Goal: Use online tool/utility: Utilize a website feature to perform a specific function

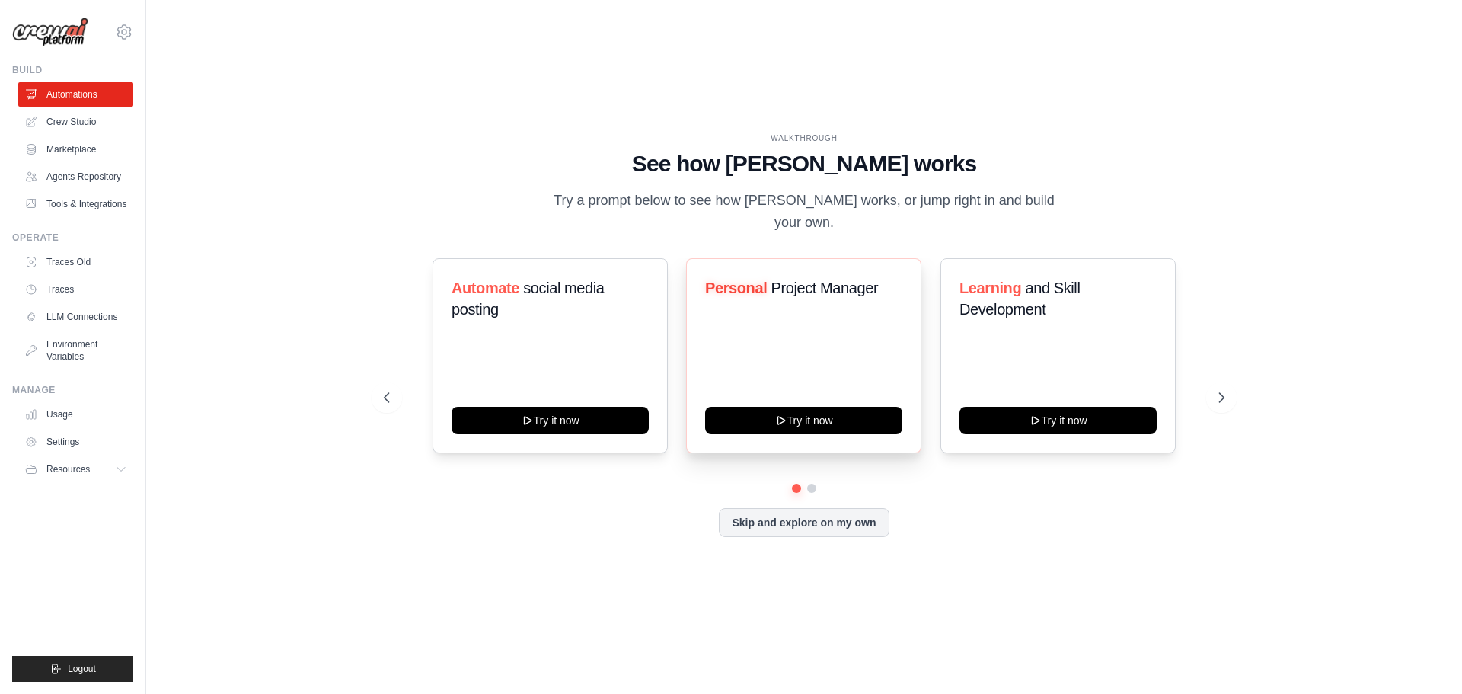
click at [864, 310] on div "Personal Project Manager" at bounding box center [803, 294] width 197 height 34
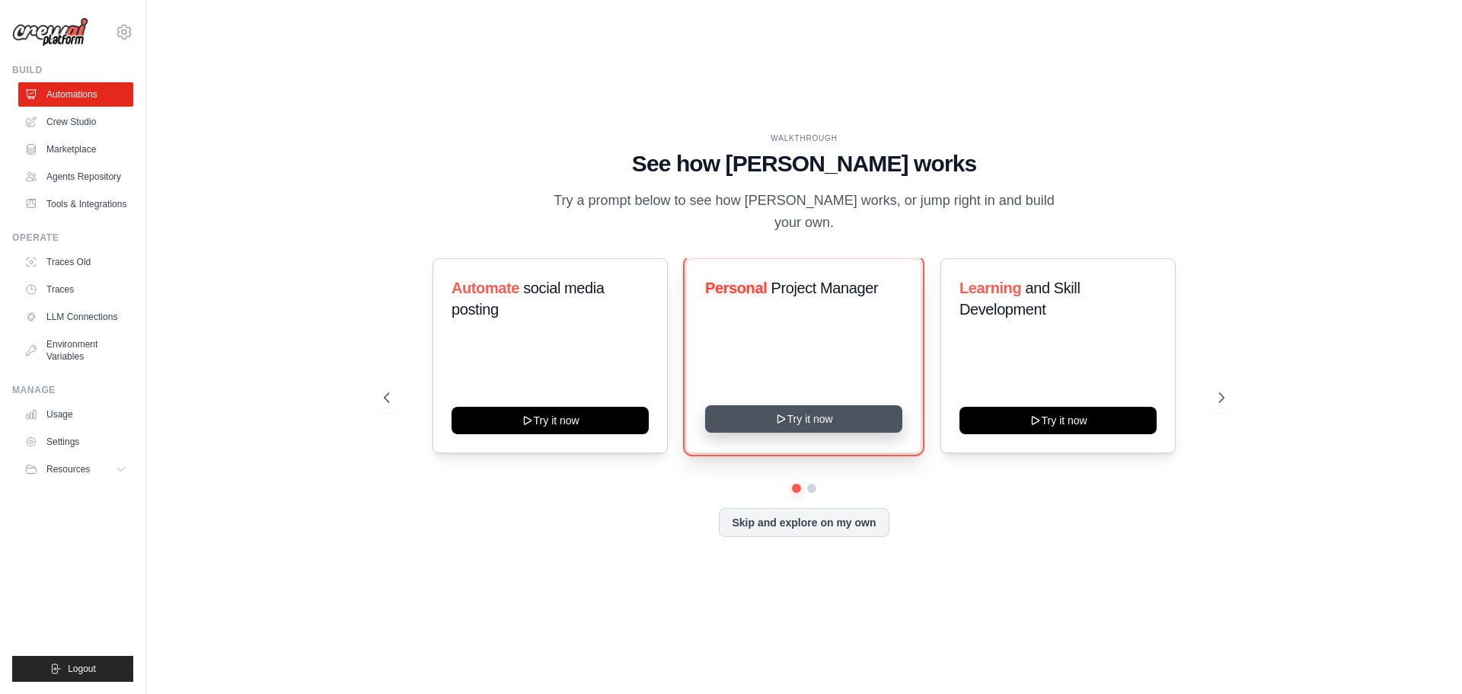
click at [860, 414] on button "Try it now" at bounding box center [803, 418] width 197 height 27
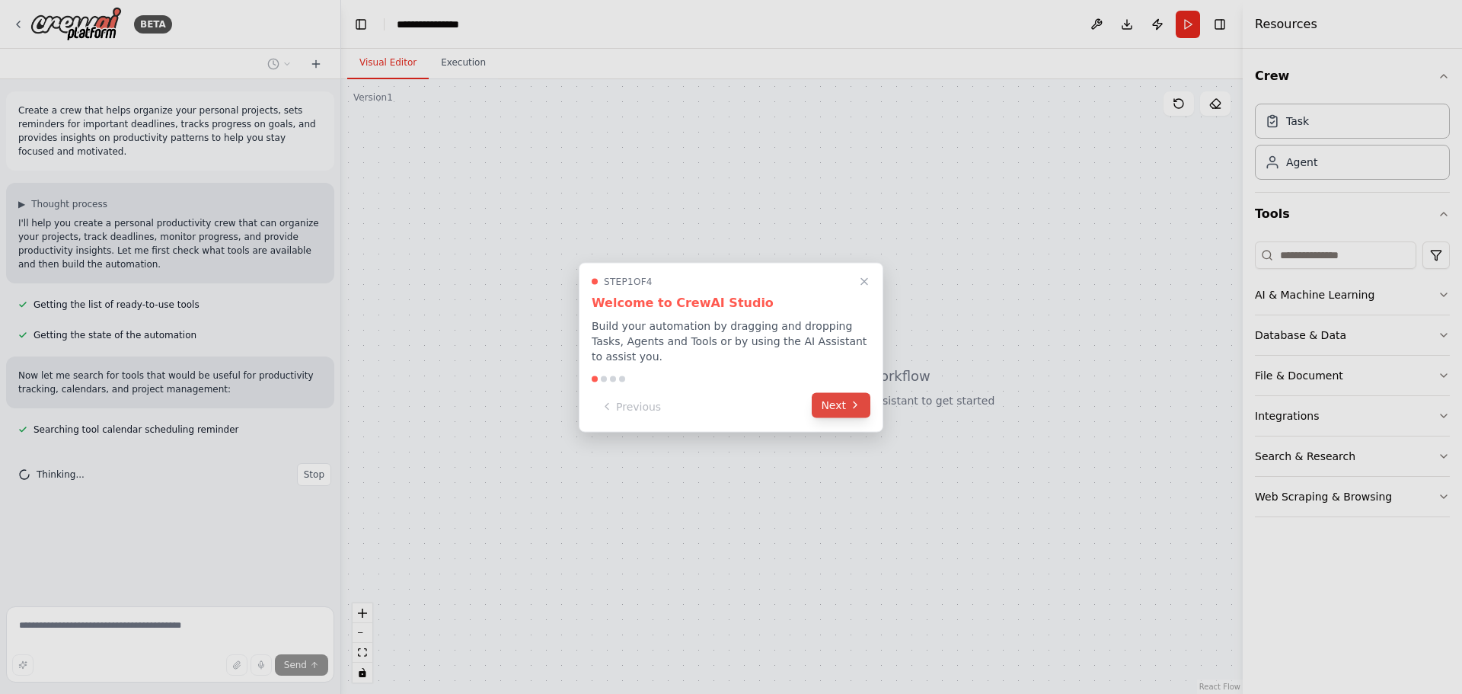
click at [847, 406] on button "Next" at bounding box center [841, 404] width 59 height 25
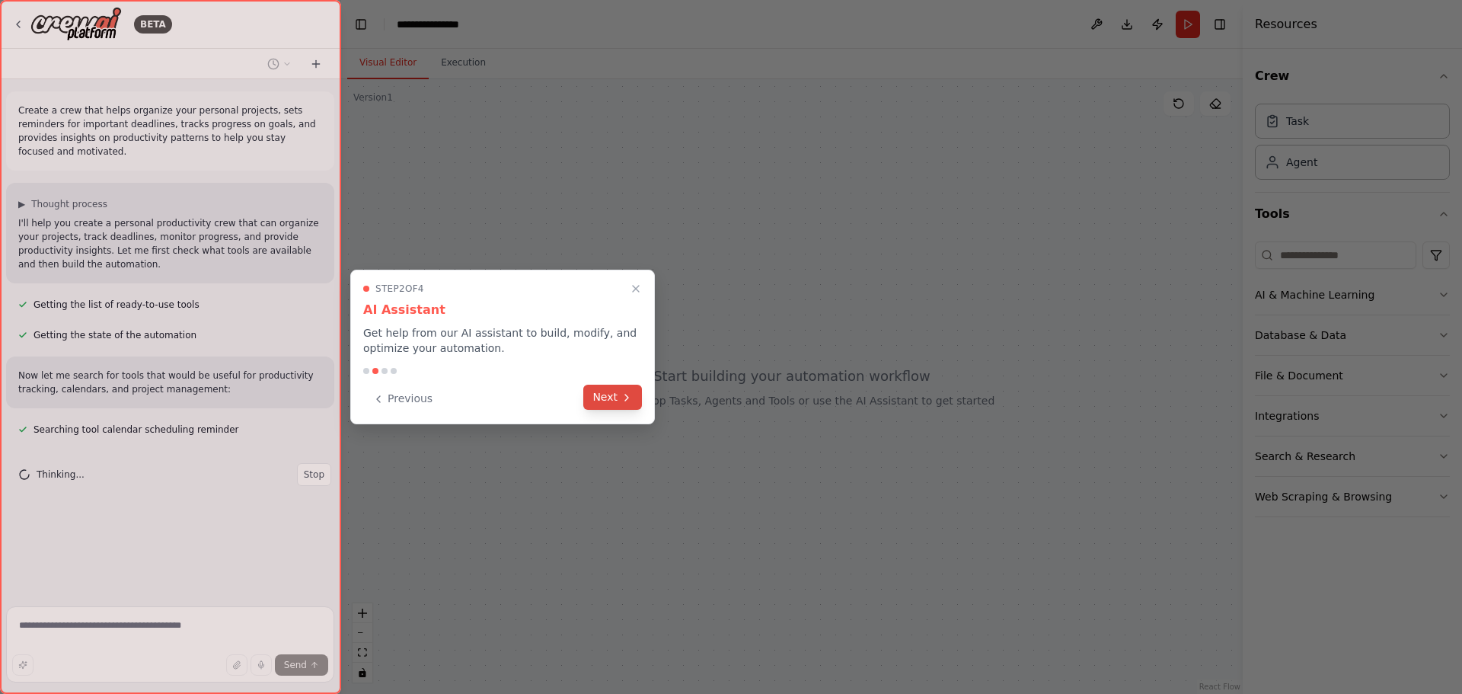
click at [634, 401] on button "Next" at bounding box center [612, 397] width 59 height 25
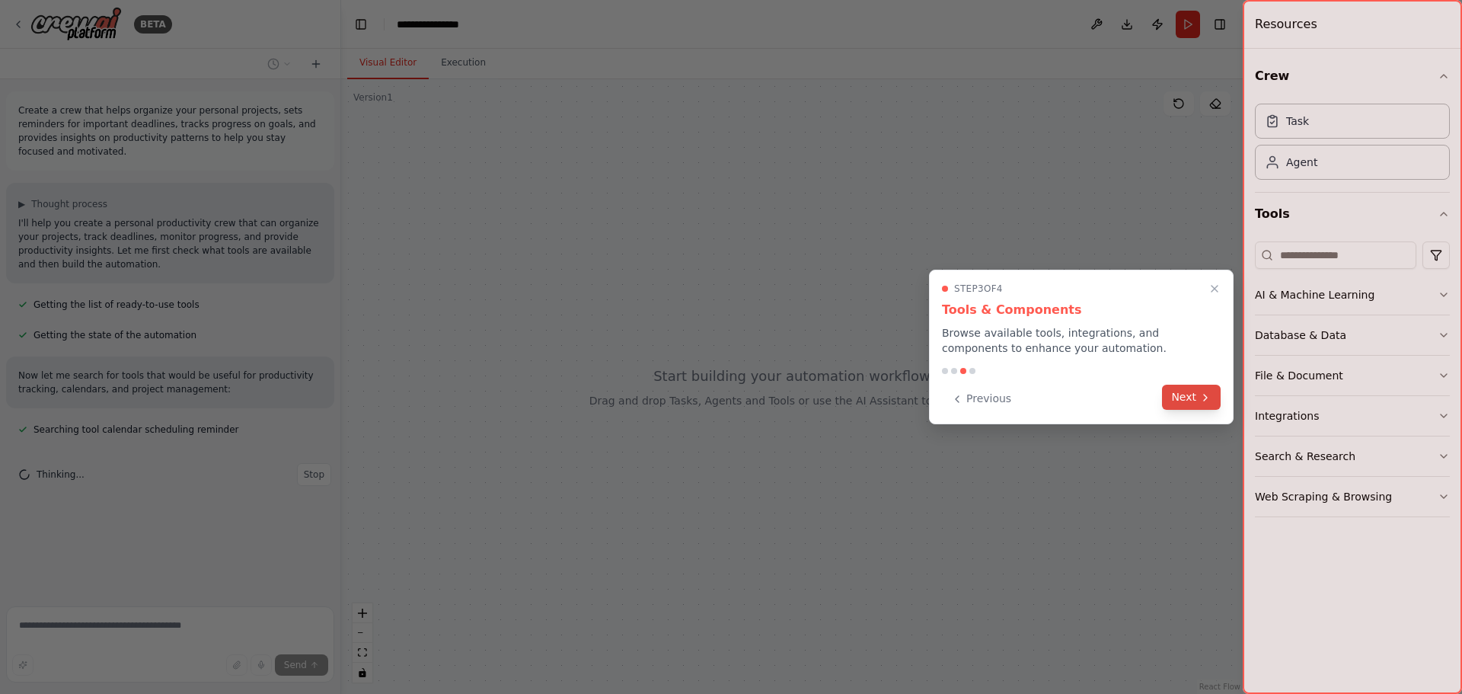
click at [1200, 397] on icon at bounding box center [1206, 397] width 12 height 12
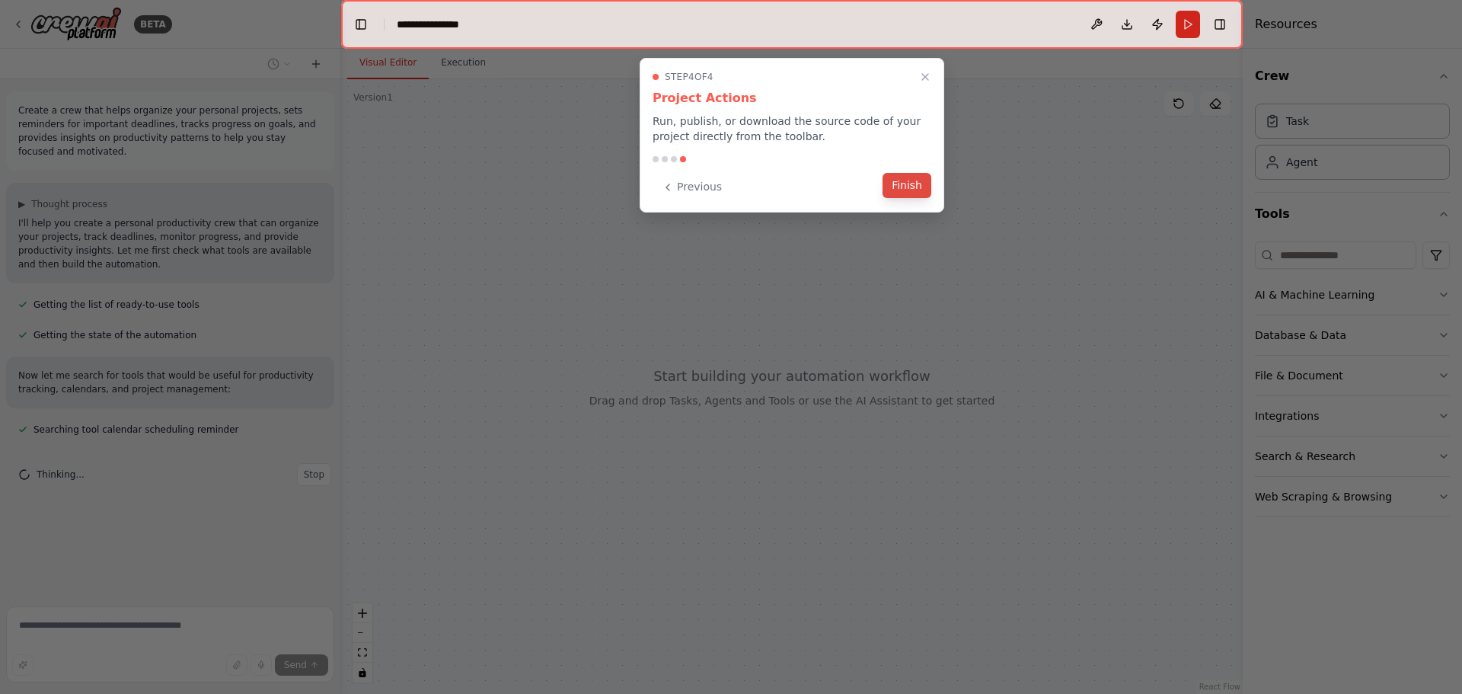
click at [920, 177] on button "Finish" at bounding box center [907, 185] width 49 height 25
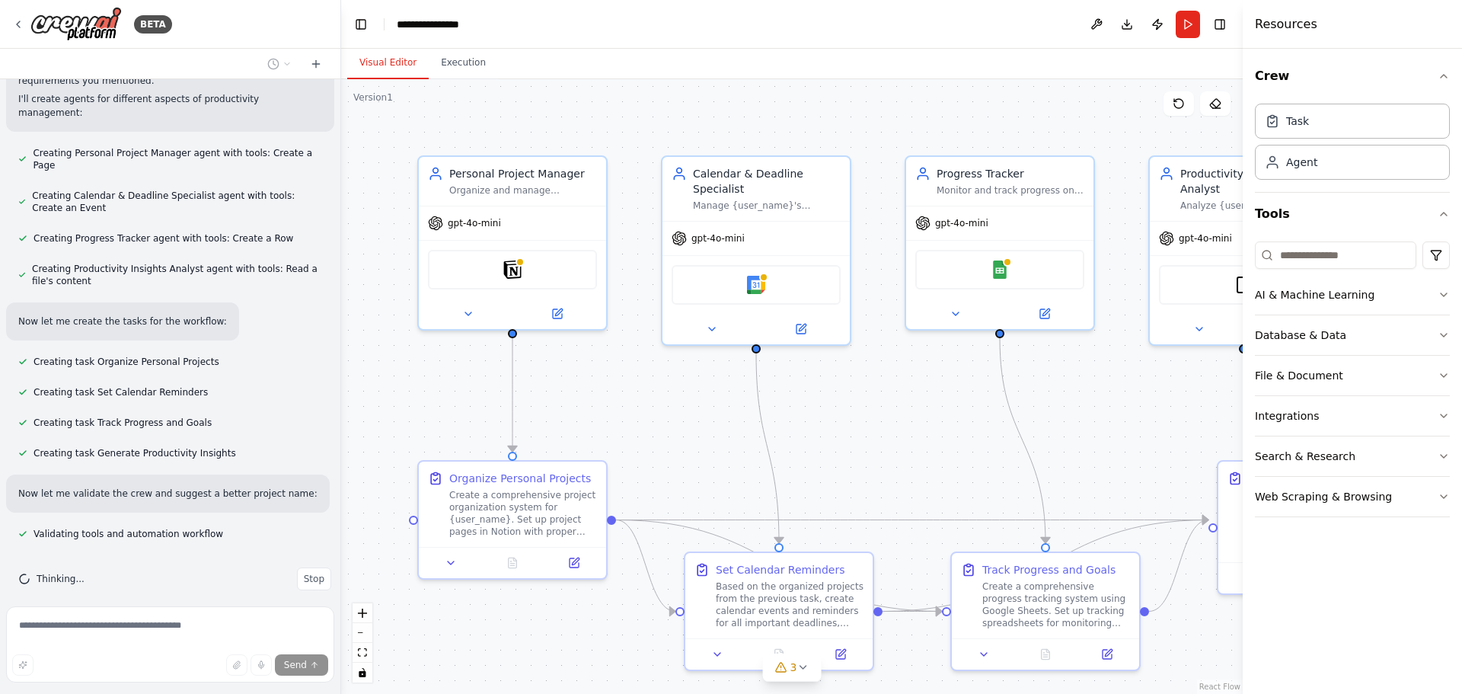
scroll to position [596, 0]
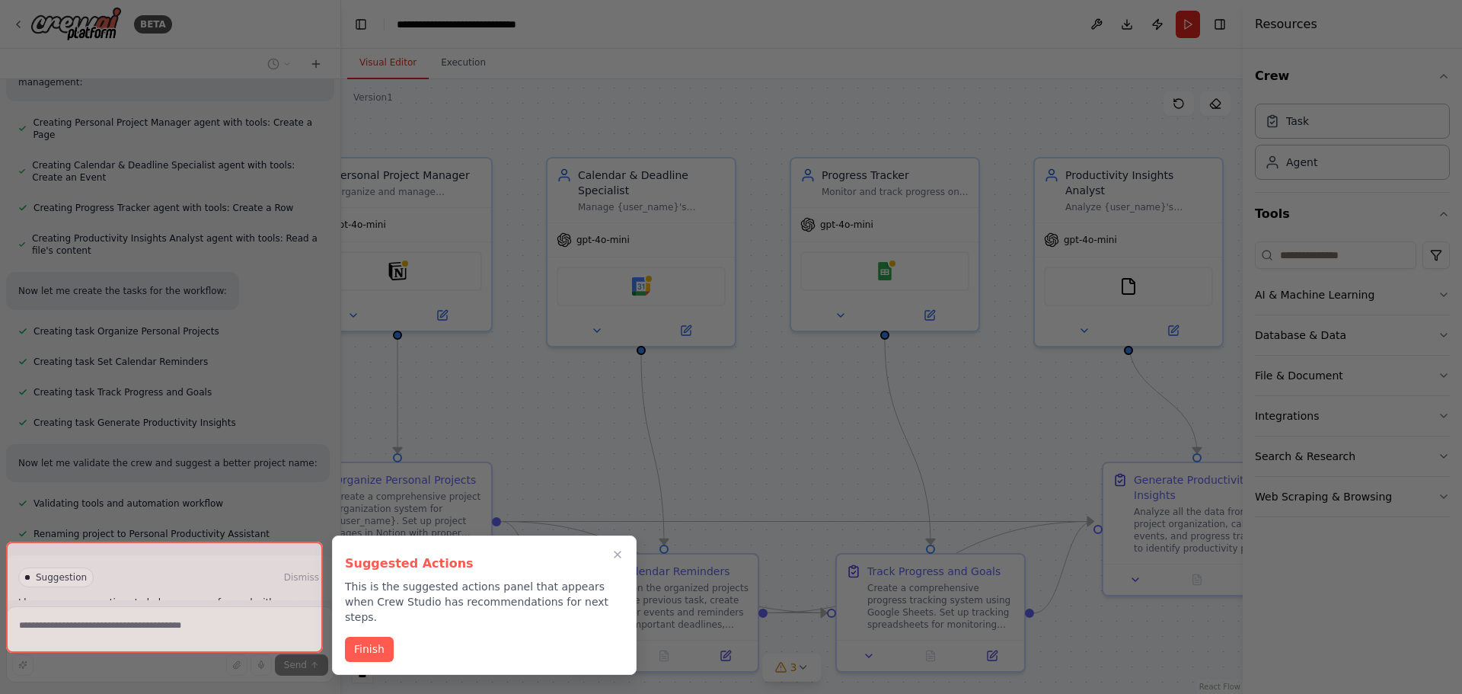
drag, startPoint x: 941, startPoint y: 443, endPoint x: 765, endPoint y: 444, distance: 175.2
click at [765, 444] on div "BETA Create a crew that helps organize your personal projects, sets reminders f…" at bounding box center [731, 347] width 1462 height 694
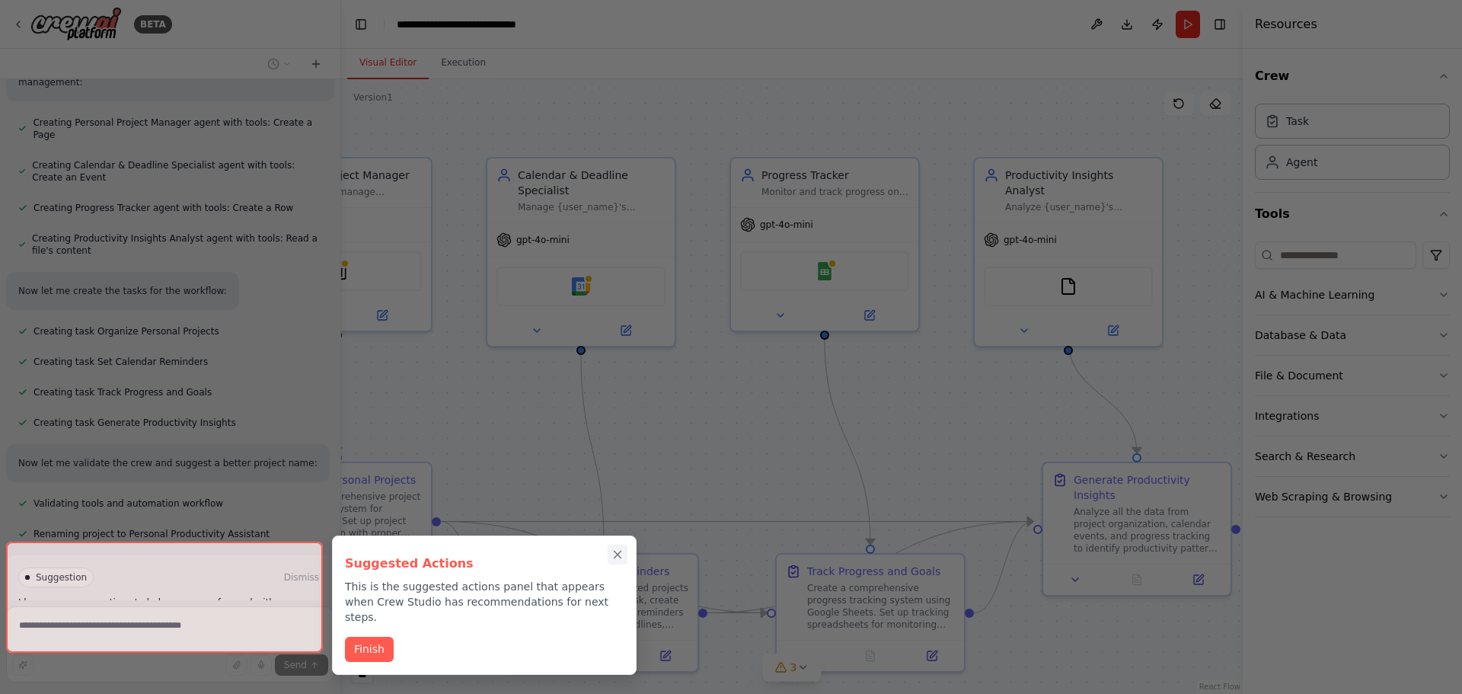
click at [623, 555] on icon "Close walkthrough" at bounding box center [618, 555] width 14 height 14
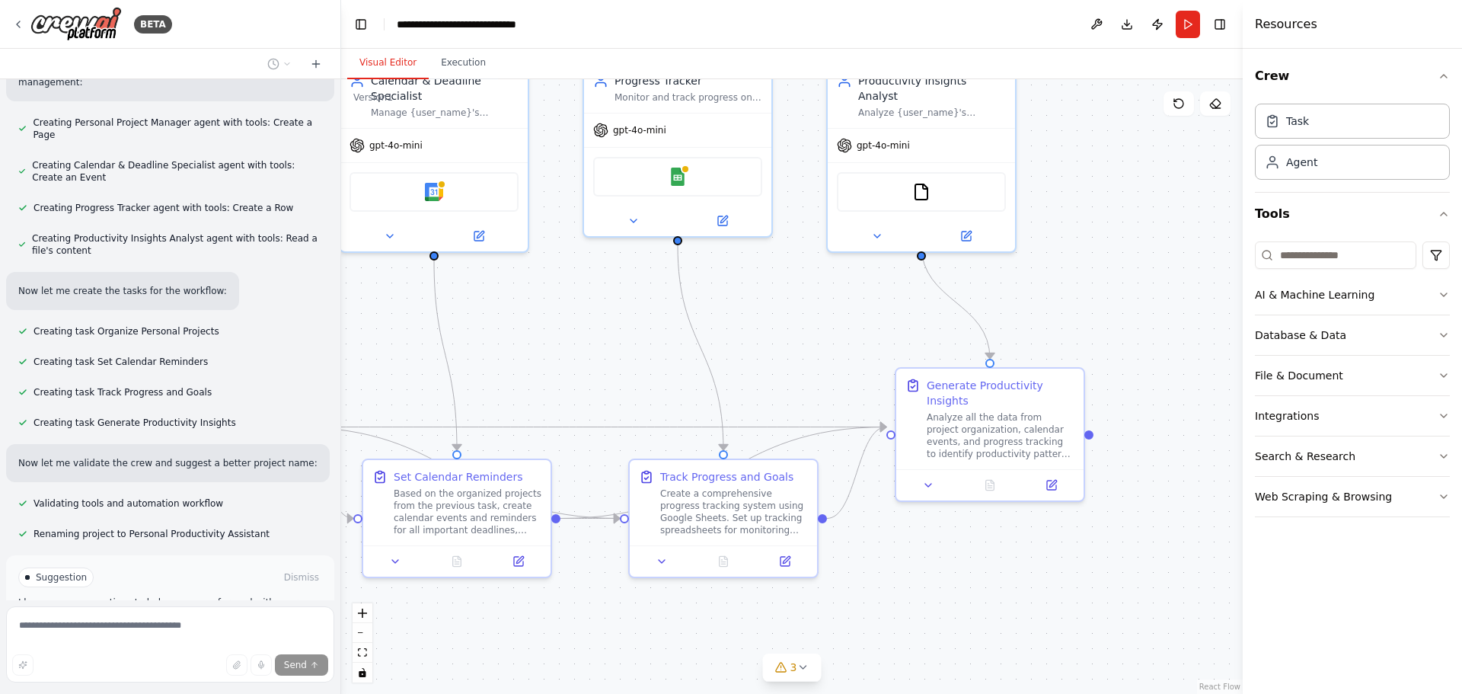
drag, startPoint x: 753, startPoint y: 437, endPoint x: 606, endPoint y: 343, distance: 174.7
click at [606, 343] on div ".deletable-edge-delete-btn { width: 20px; height: 20px; border: 0px solid #ffff…" at bounding box center [792, 386] width 902 height 615
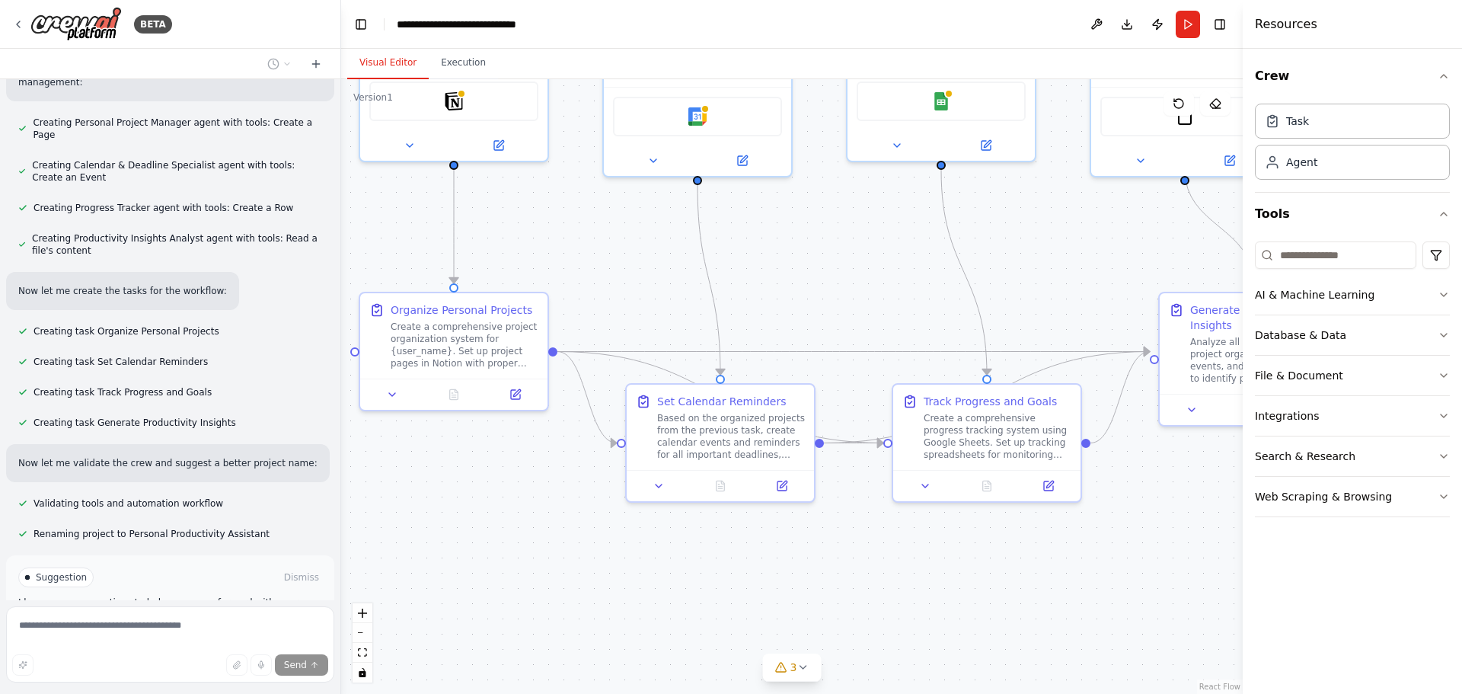
drag, startPoint x: 629, startPoint y: 341, endPoint x: 871, endPoint y: 272, distance: 251.2
click at [871, 272] on div ".deletable-edge-delete-btn { width: 20px; height: 20px; border: 0px solid #ffff…" at bounding box center [792, 386] width 902 height 615
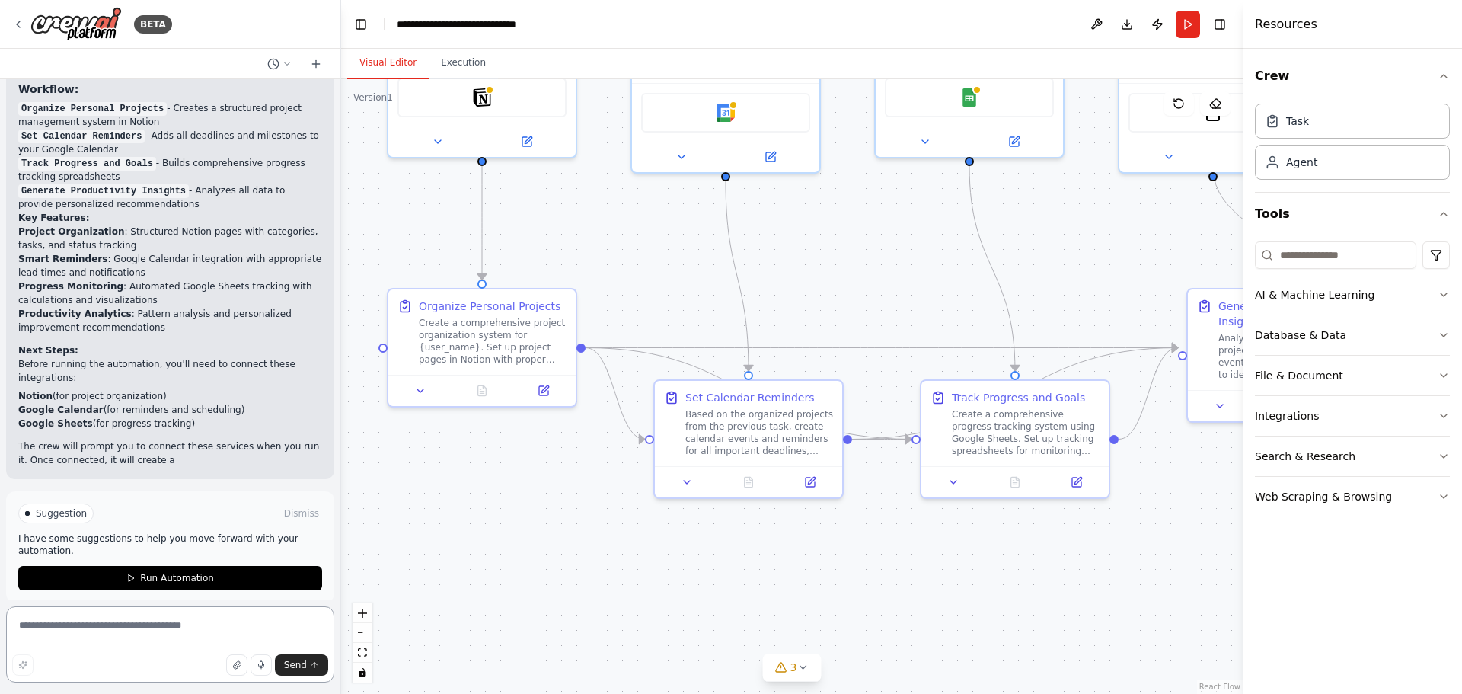
scroll to position [1290, 0]
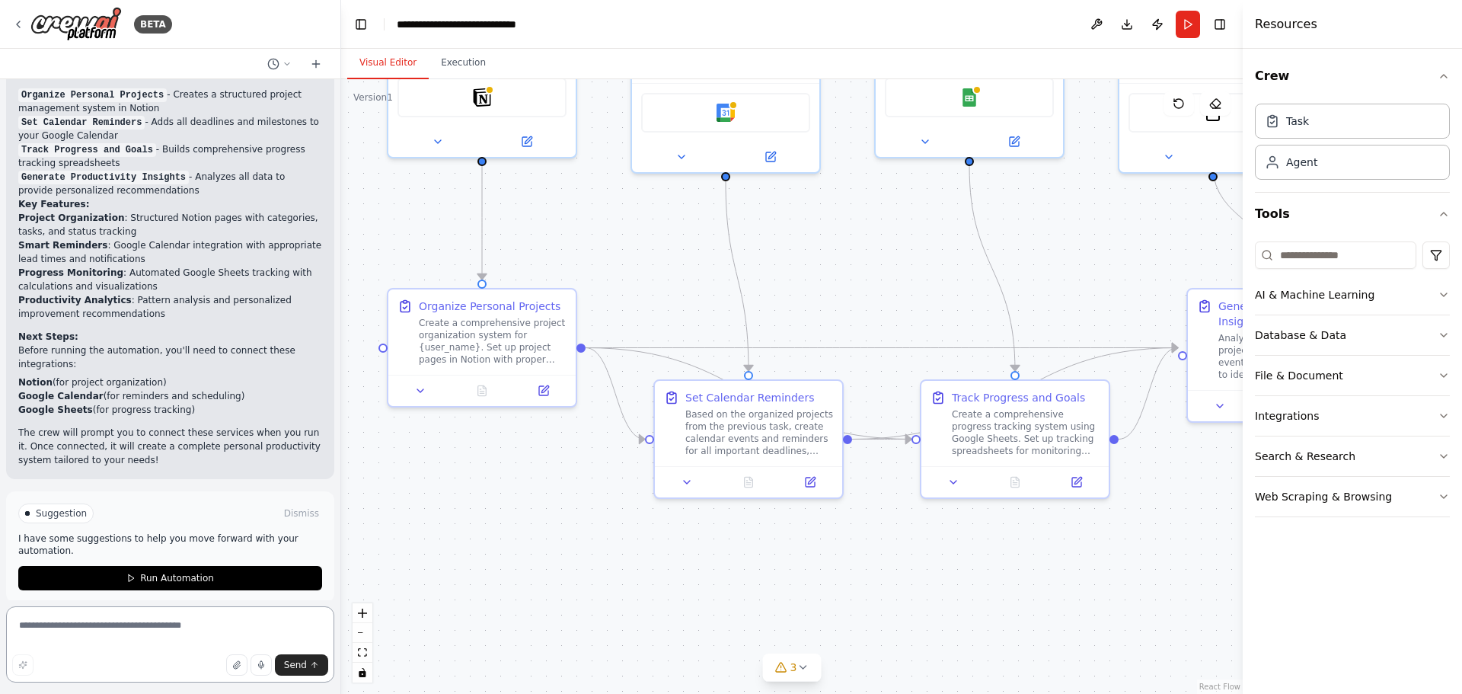
click at [167, 636] on textarea at bounding box center [170, 644] width 328 height 76
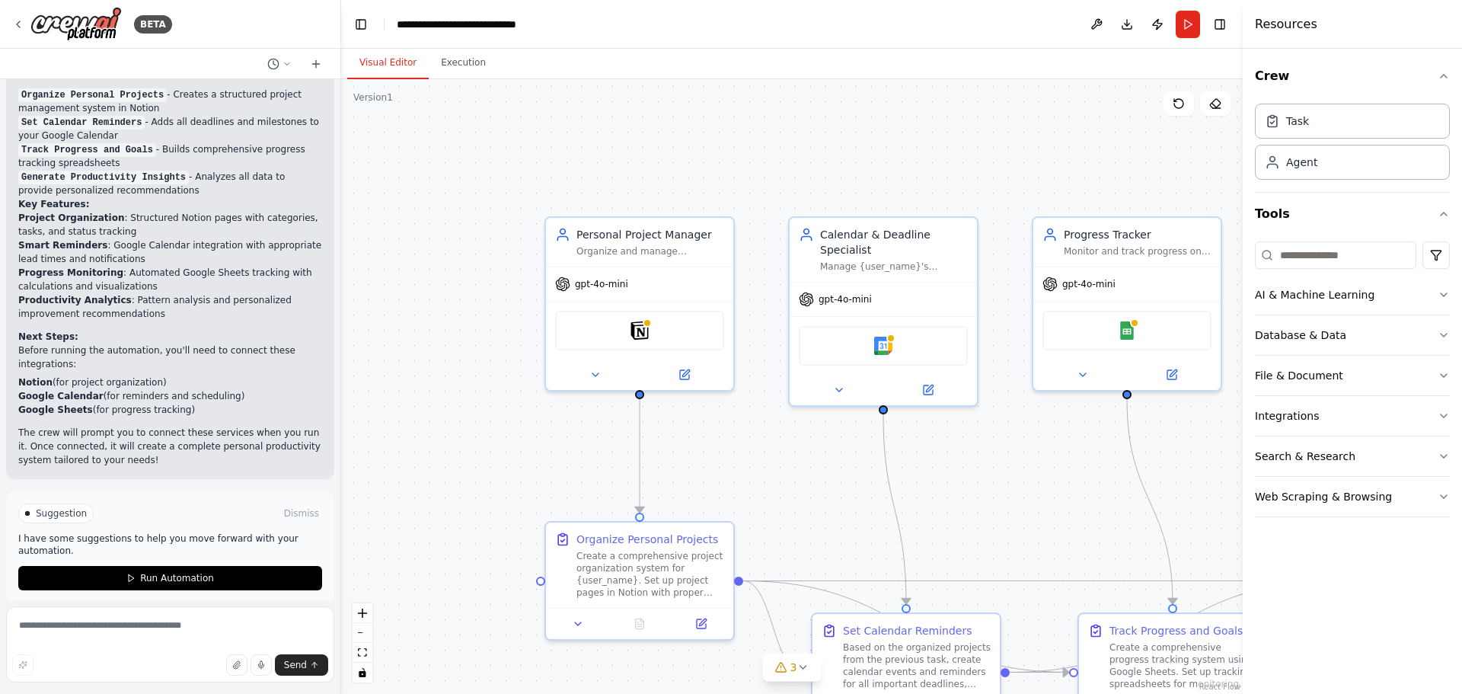
drag, startPoint x: 697, startPoint y: 271, endPoint x: 849, endPoint y: 497, distance: 272.7
click at [852, 501] on div ".deletable-edge-delete-btn { width: 20px; height: 20px; border: 0px solid #ffff…" at bounding box center [792, 386] width 902 height 615
click at [122, 632] on textarea at bounding box center [170, 644] width 328 height 76
click at [94, 650] on textarea at bounding box center [170, 644] width 328 height 76
type textarea "*"
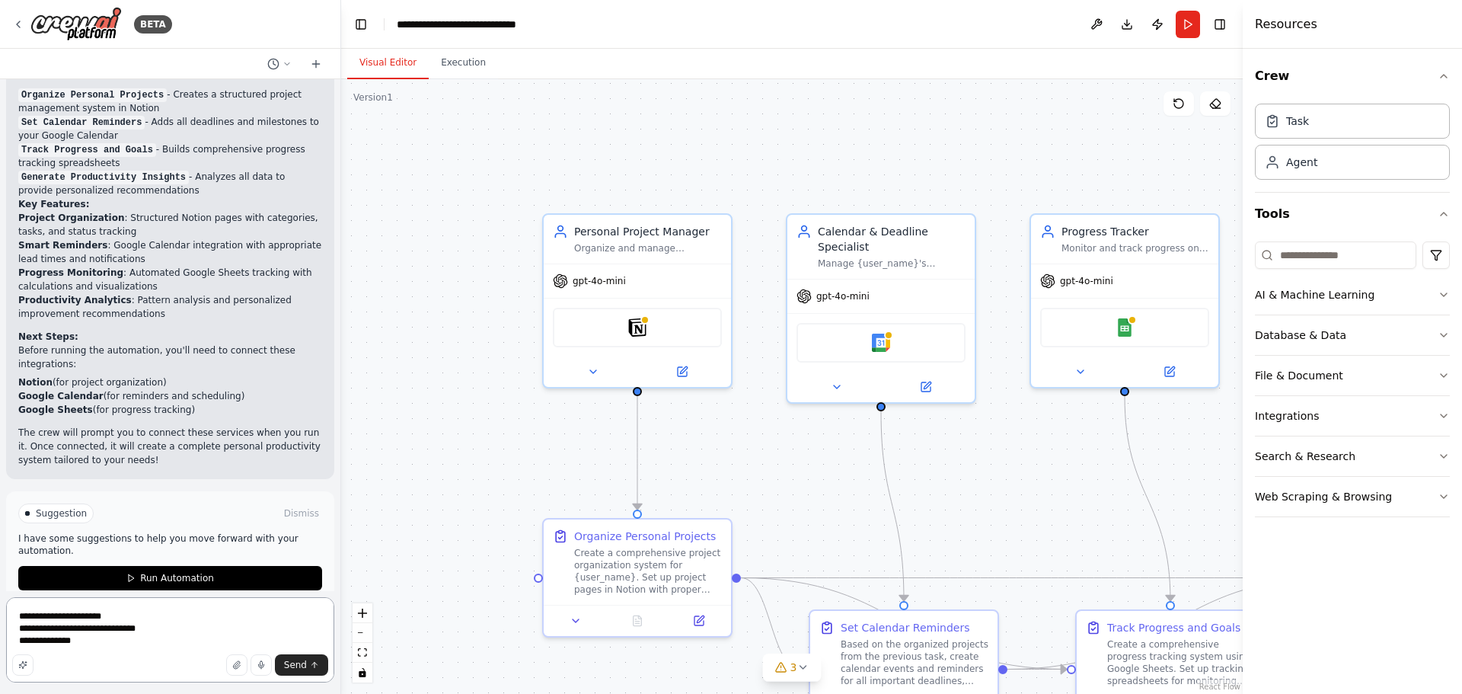
type textarea "**********"
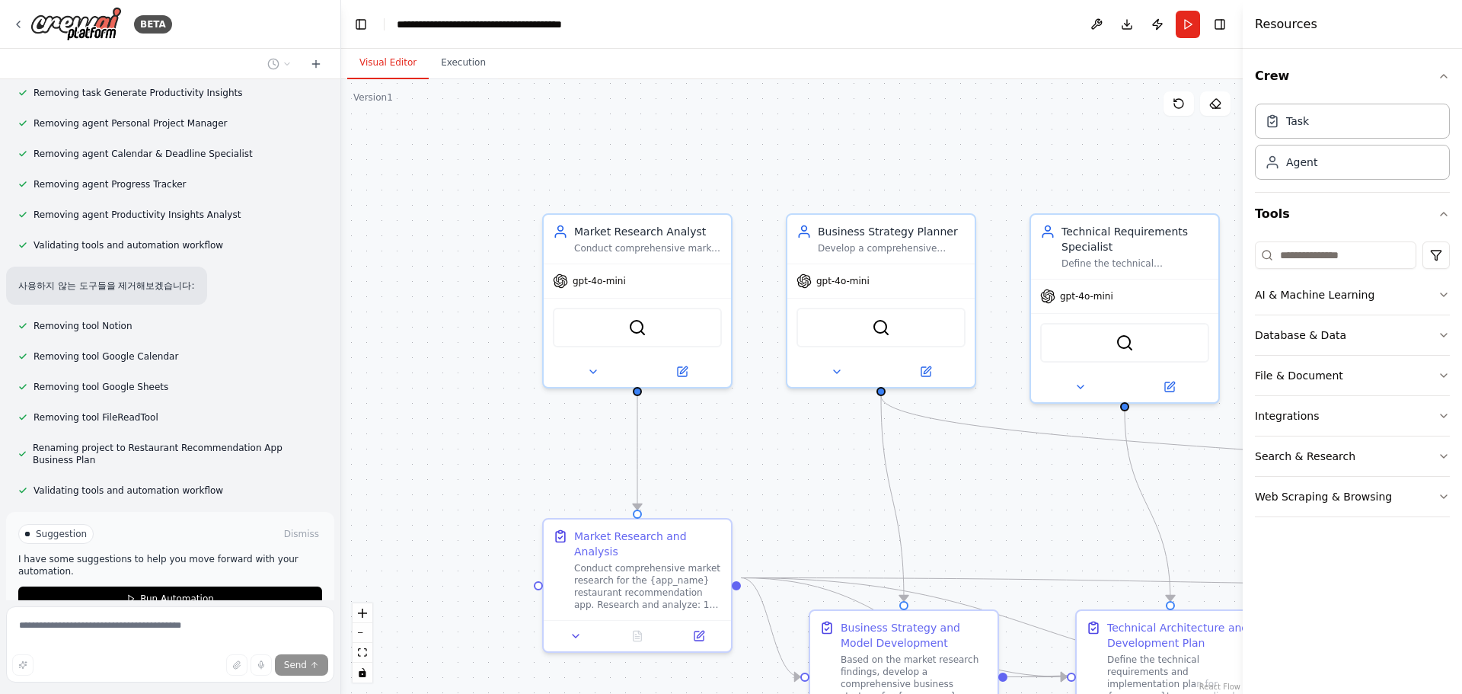
scroll to position [2761, 0]
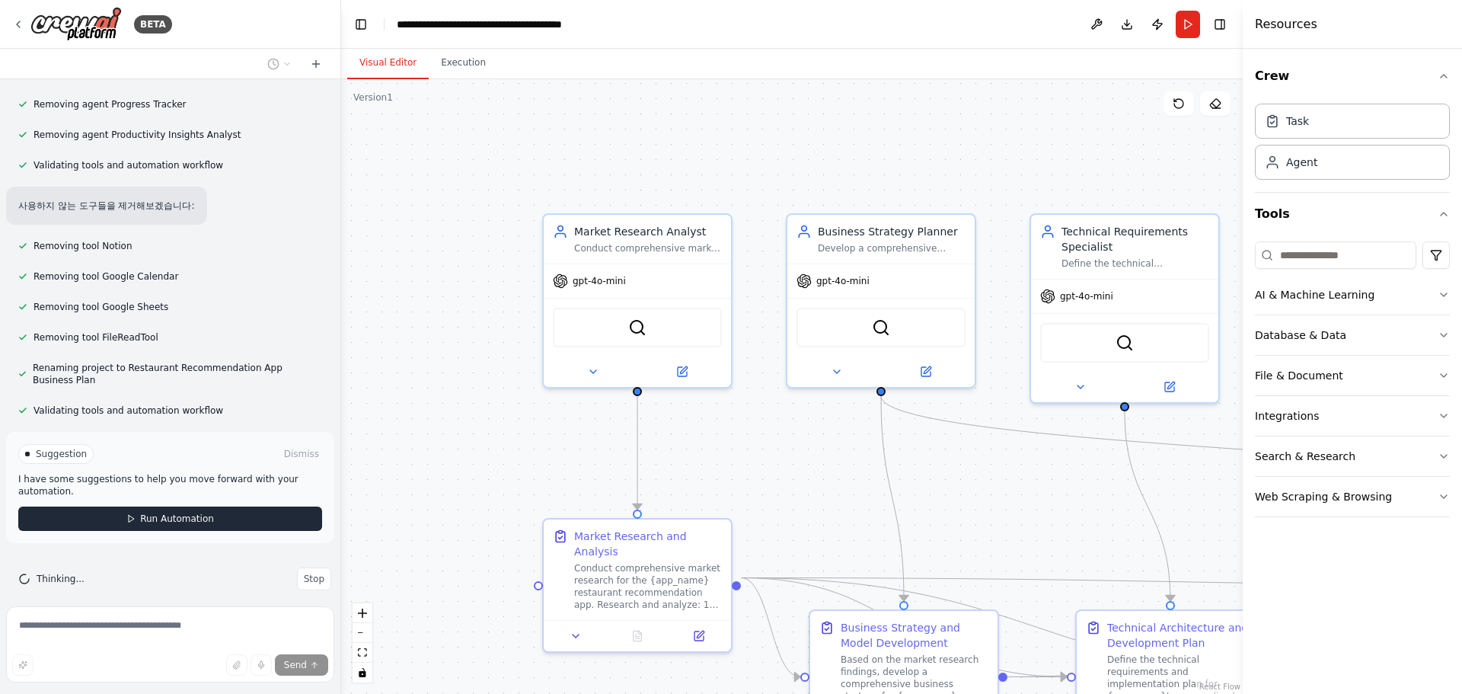
click at [95, 507] on button "Run Automation" at bounding box center [170, 519] width 304 height 24
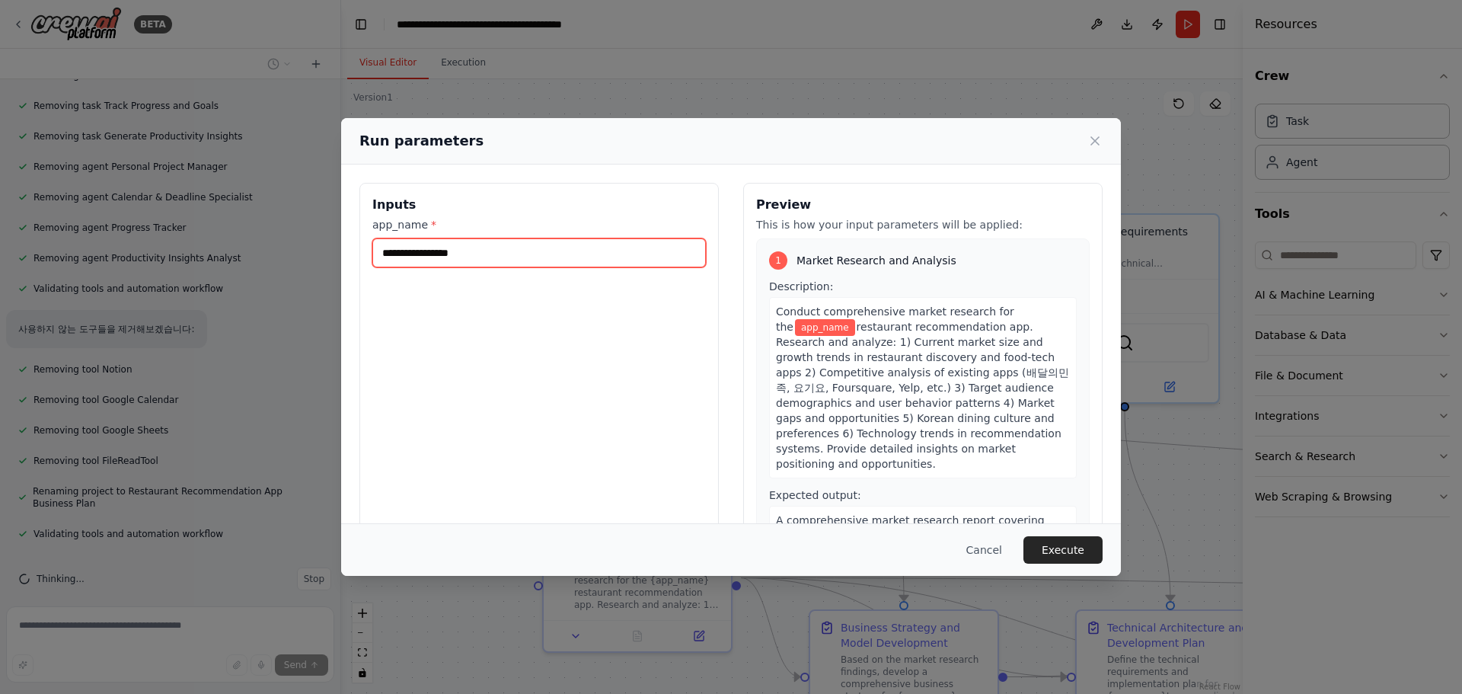
click at [465, 255] on input "app_name *" at bounding box center [539, 252] width 334 height 29
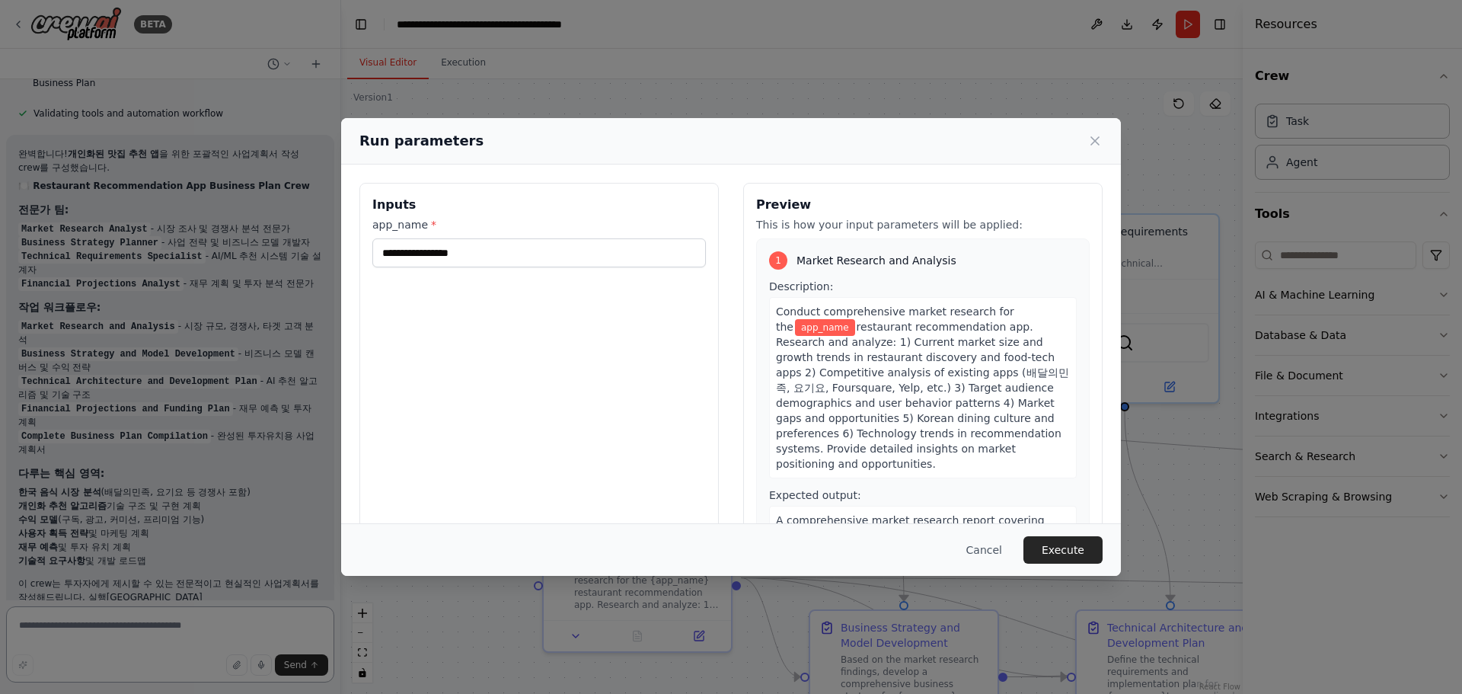
scroll to position [3072, 0]
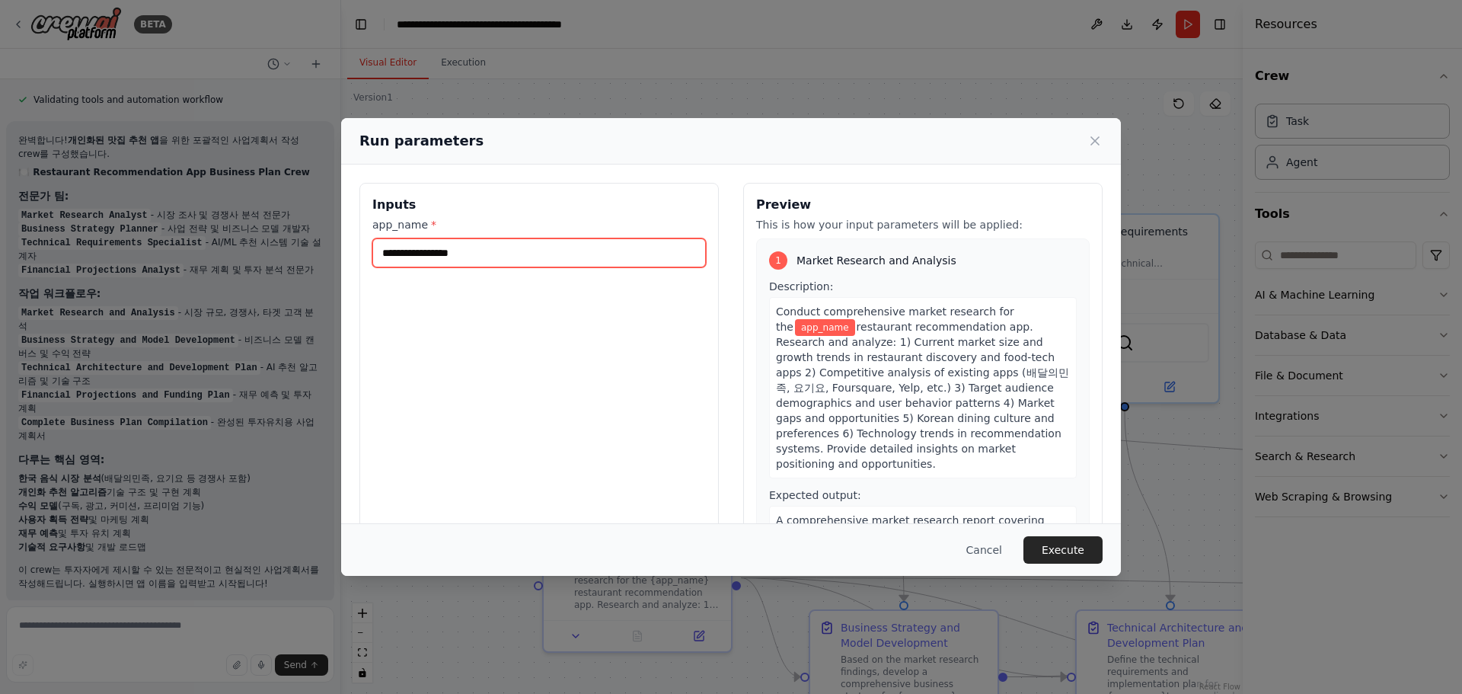
click at [513, 257] on input "app_name *" at bounding box center [539, 252] width 334 height 29
type input "******"
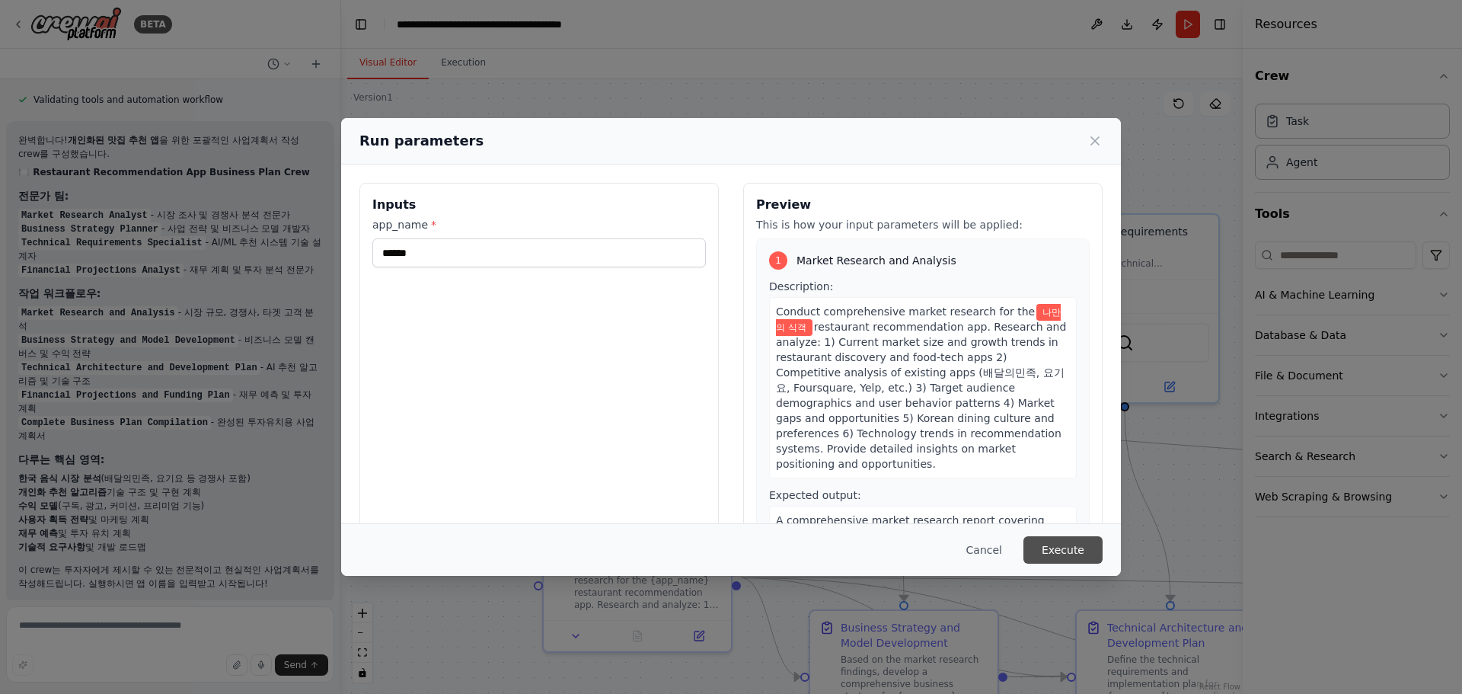
click at [1057, 547] on button "Execute" at bounding box center [1063, 549] width 79 height 27
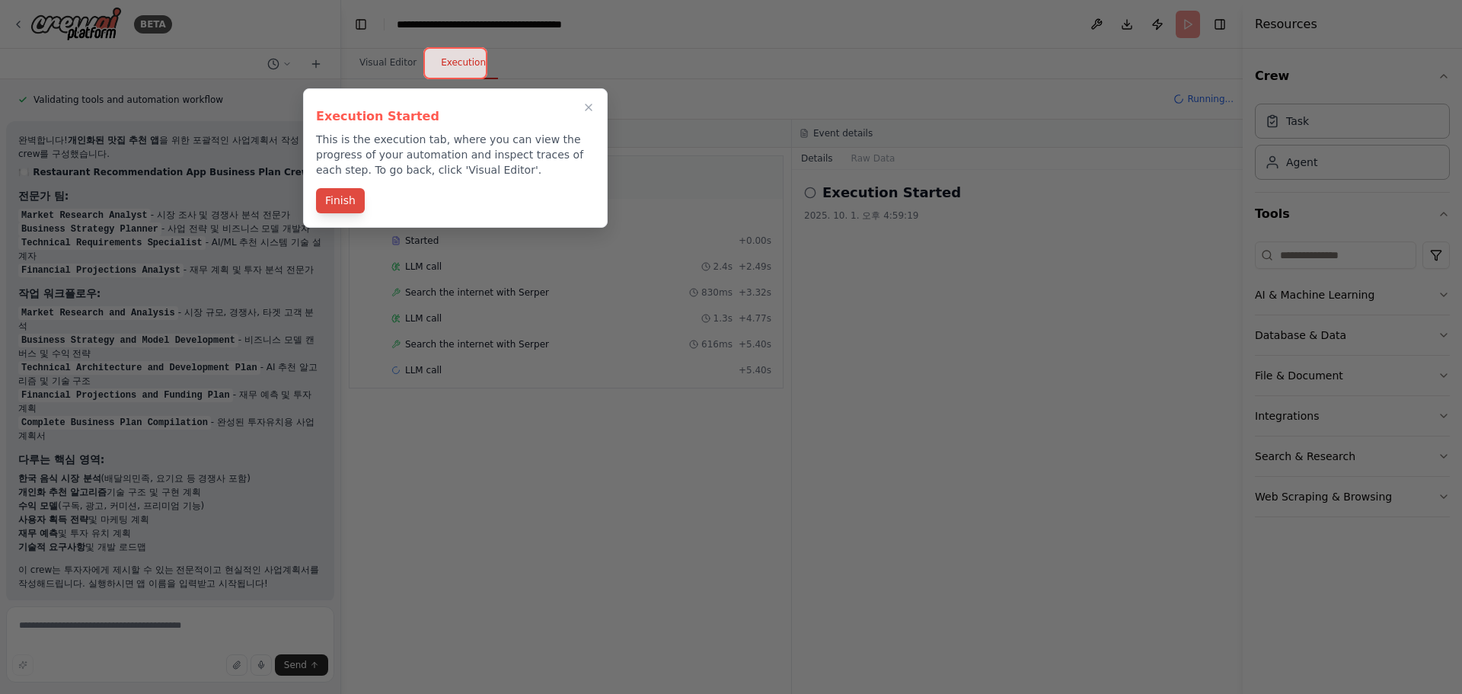
click at [341, 205] on button "Finish" at bounding box center [340, 200] width 49 height 25
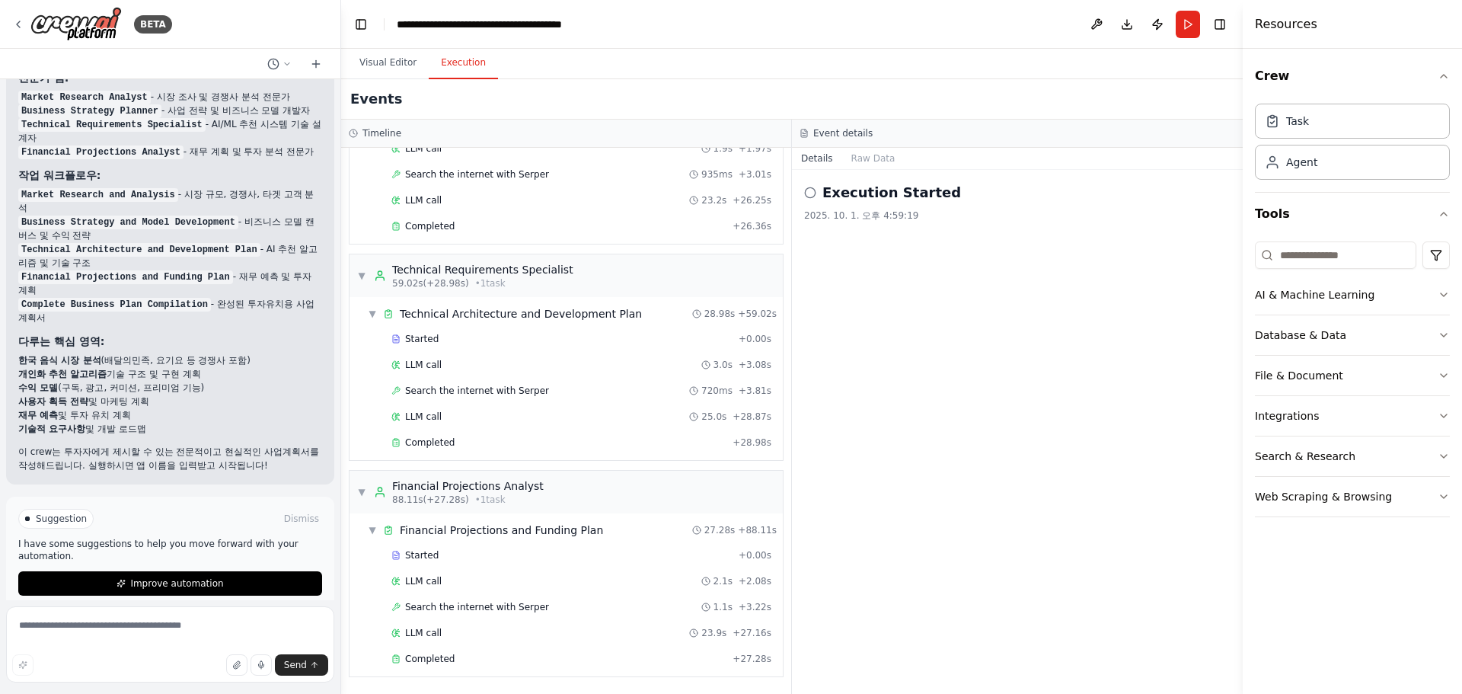
scroll to position [3195, 0]
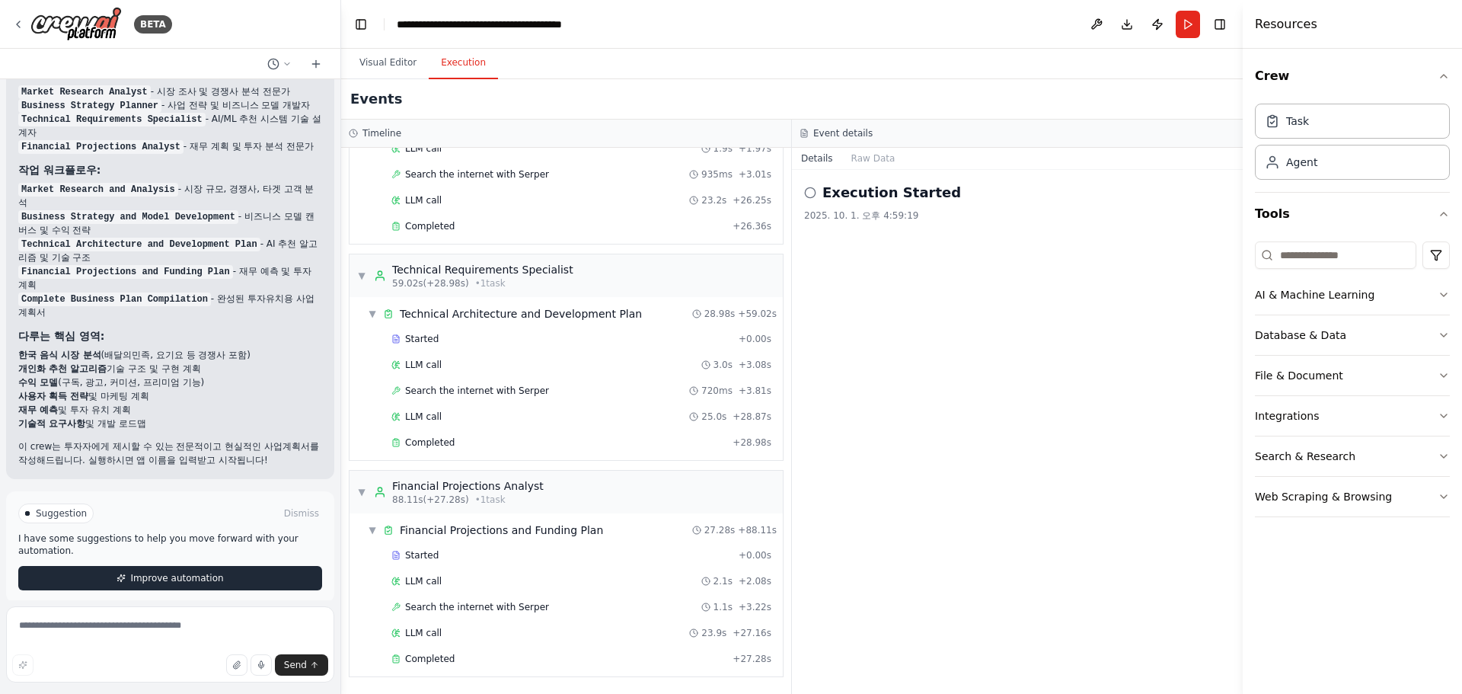
click at [238, 570] on button "Improve automation" at bounding box center [170, 578] width 304 height 24
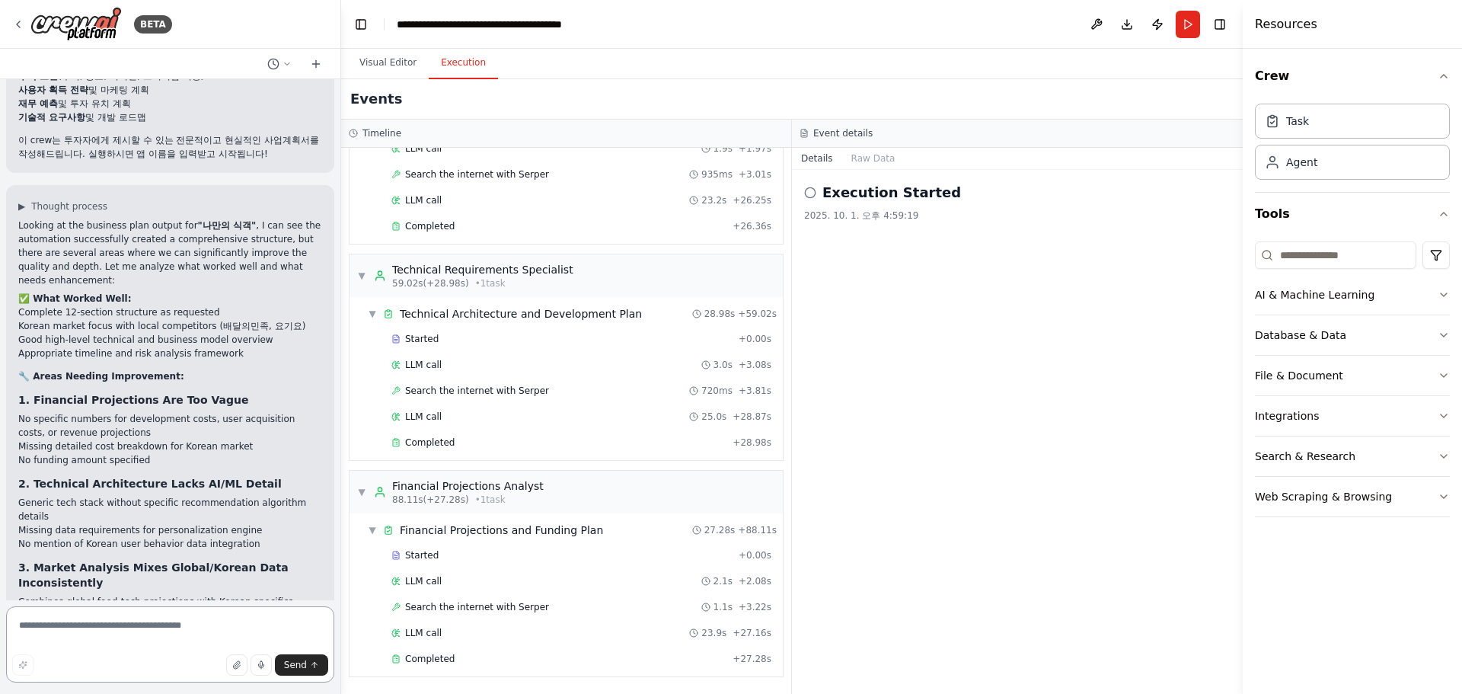
scroll to position [3497, 0]
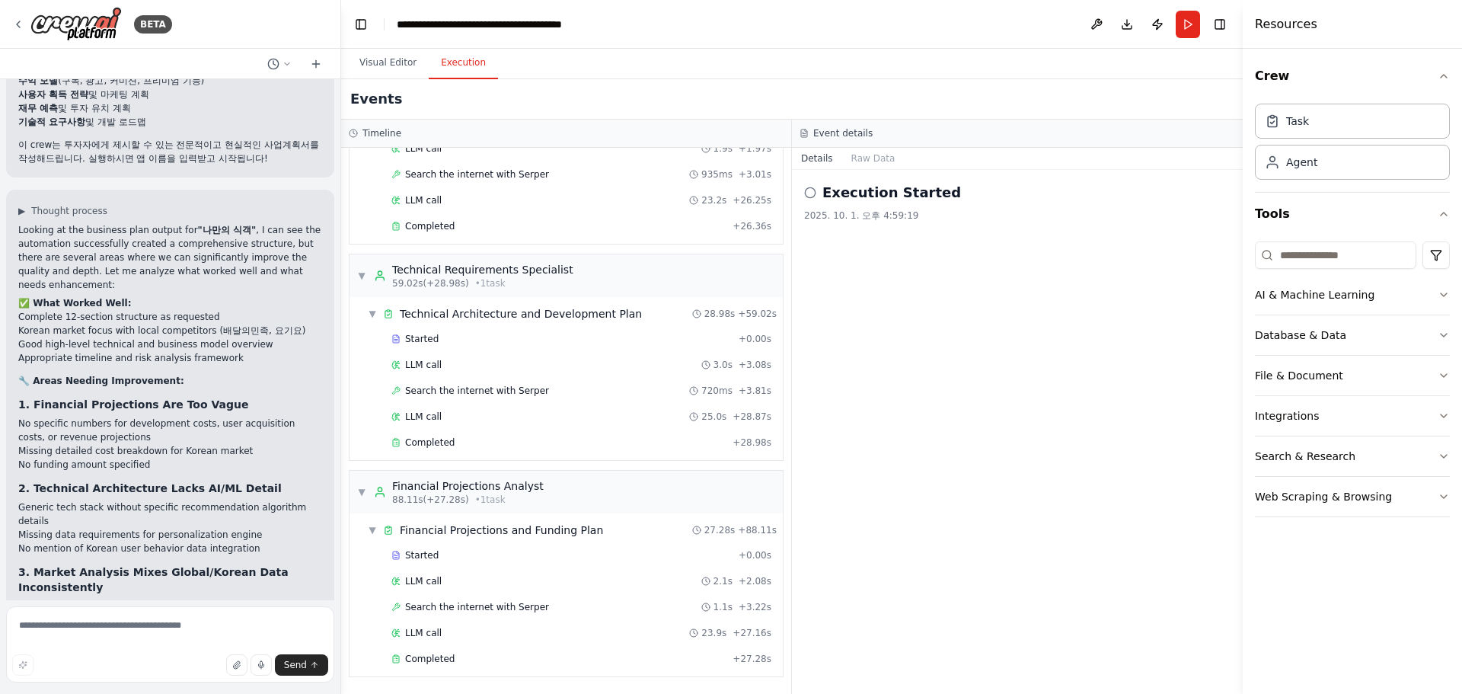
drag, startPoint x: 22, startPoint y: 200, endPoint x: 46, endPoint y: 210, distance: 25.9
click at [46, 210] on div "▶ Thought process Looking at the business plan output for "나만의 식객" , I can see …" at bounding box center [170, 602] width 304 height 794
drag, startPoint x: 34, startPoint y: 198, endPoint x: 66, endPoint y: 230, distance: 45.2
click at [66, 230] on div "▶ Thought process Looking at the business plan output for "나만의 식객" , I can see …" at bounding box center [170, 602] width 304 height 794
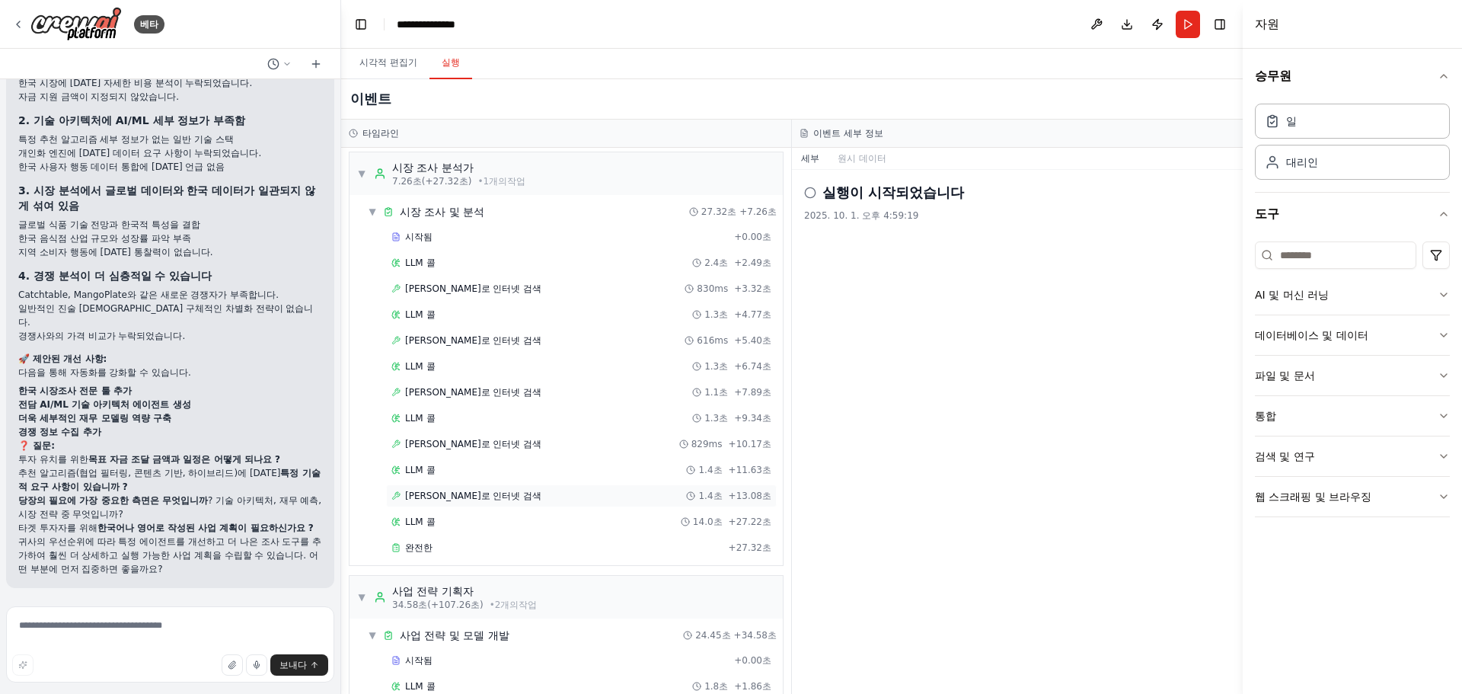
scroll to position [0, 0]
drag, startPoint x: 384, startPoint y: 46, endPoint x: 391, endPoint y: 56, distance: 11.4
click at [384, 46] on header "**********" at bounding box center [792, 24] width 902 height 49
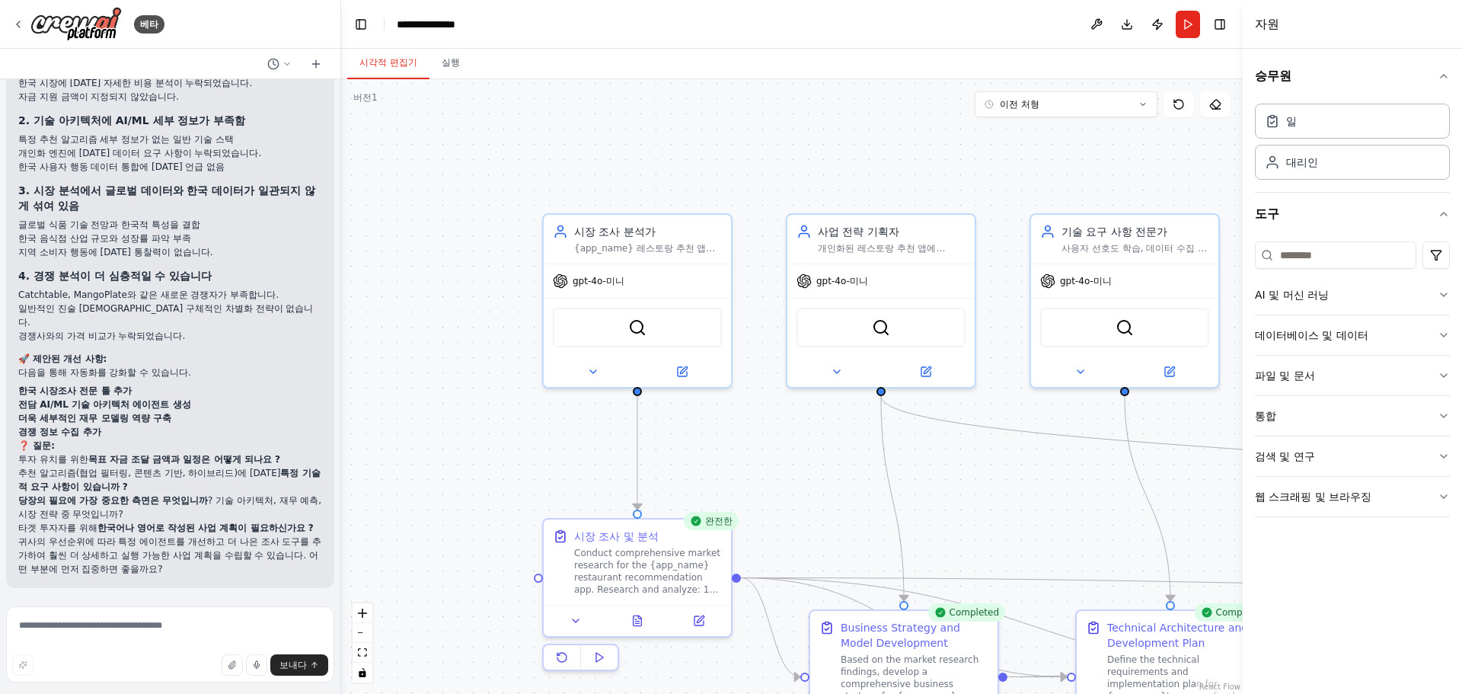
click at [393, 57] on button "시각적 편집기" at bounding box center [388, 63] width 82 height 32
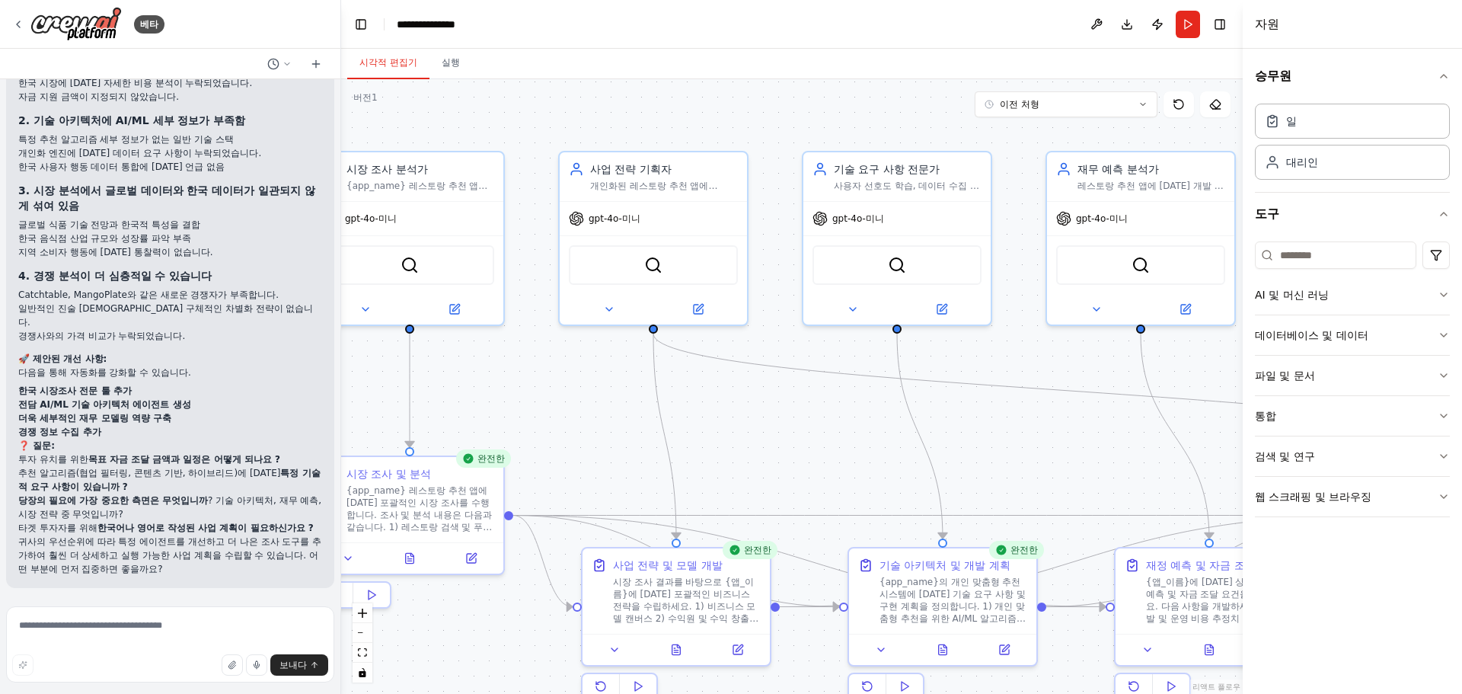
drag, startPoint x: 863, startPoint y: 517, endPoint x: 630, endPoint y: 456, distance: 240.9
click at [630, 456] on div ".deletable-edge-delete-btn { width: 20px; height: 20px; border: 0px solid #ffff…" at bounding box center [792, 386] width 902 height 615
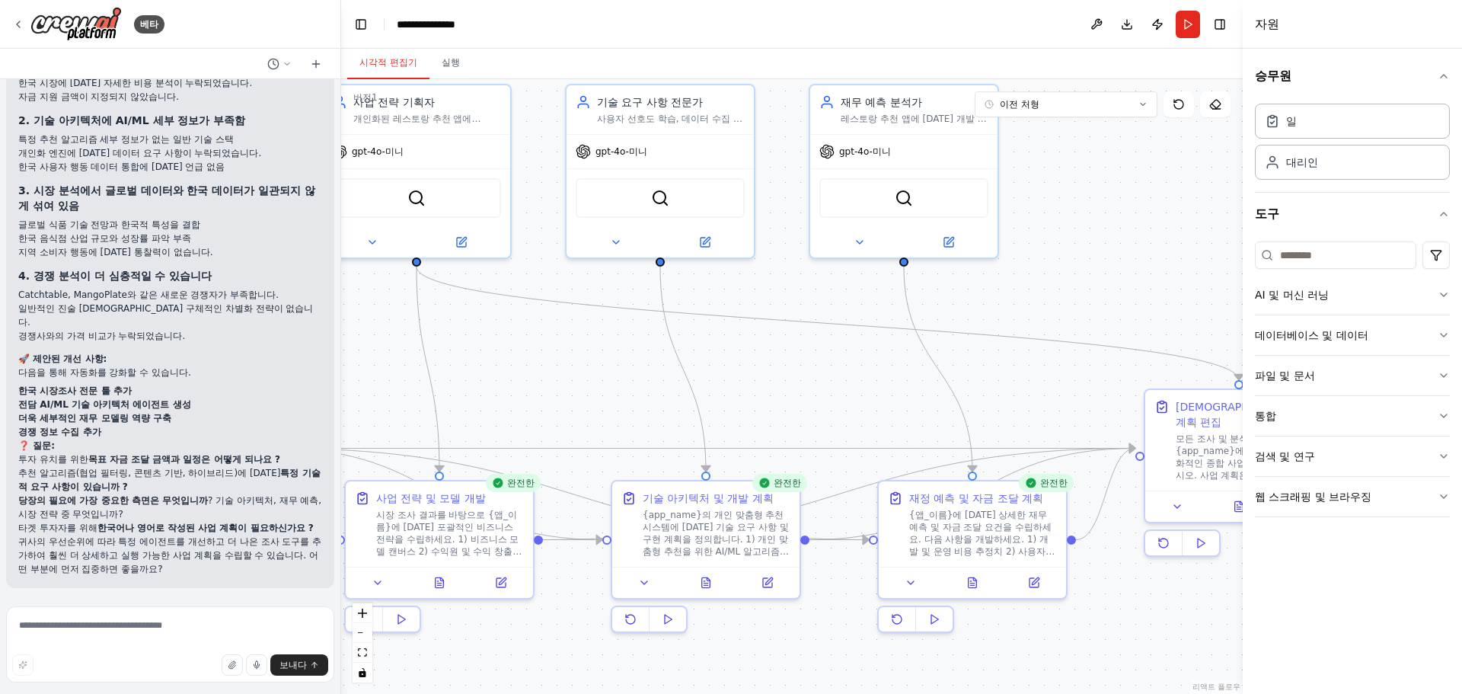
drag, startPoint x: 857, startPoint y: 462, endPoint x: 625, endPoint y: 394, distance: 241.5
click at [625, 394] on div ".deletable-edge-delete-btn { width: 20px; height: 20px; border: 0px solid #ffff…" at bounding box center [792, 386] width 902 height 615
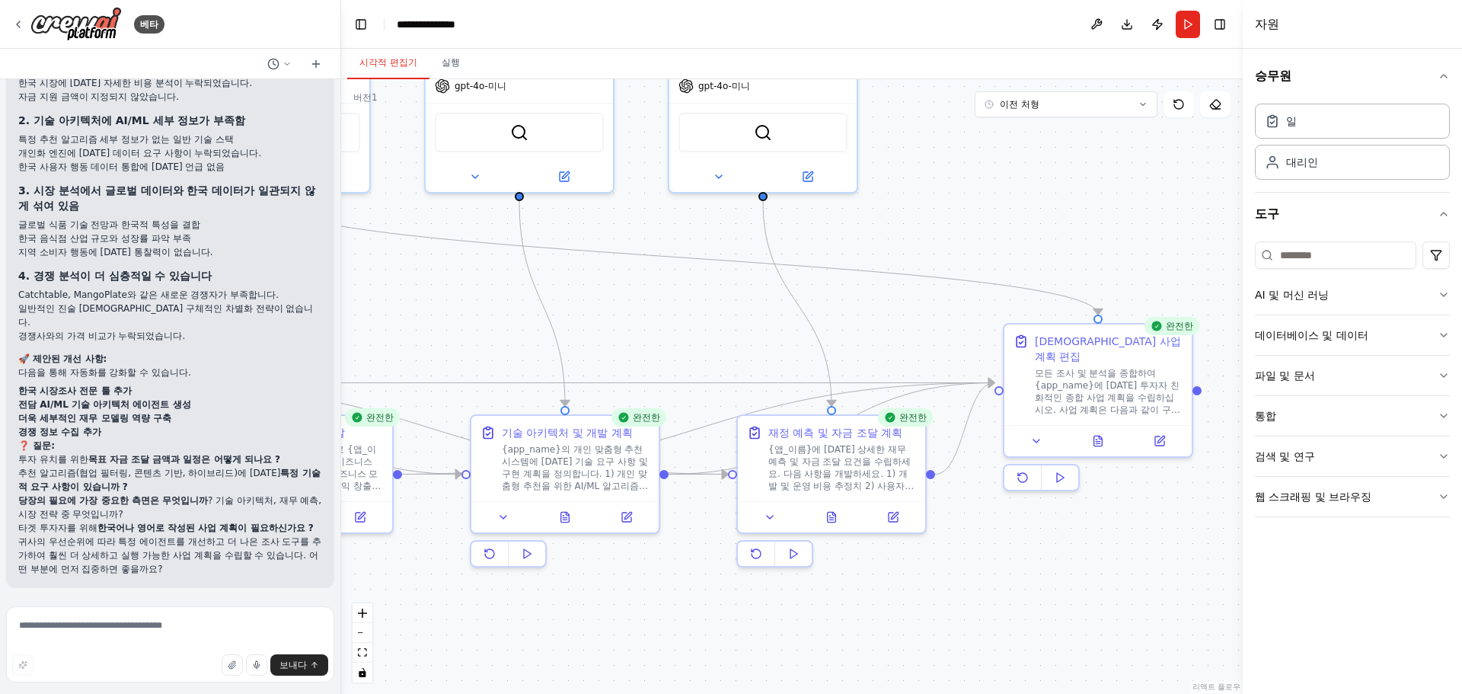
drag, startPoint x: 804, startPoint y: 384, endPoint x: 887, endPoint y: 319, distance: 104.7
click at [888, 319] on div ".deletable-edge-delete-btn { width: 20px; height: 20px; border: 0px solid #ffff…" at bounding box center [792, 386] width 902 height 615
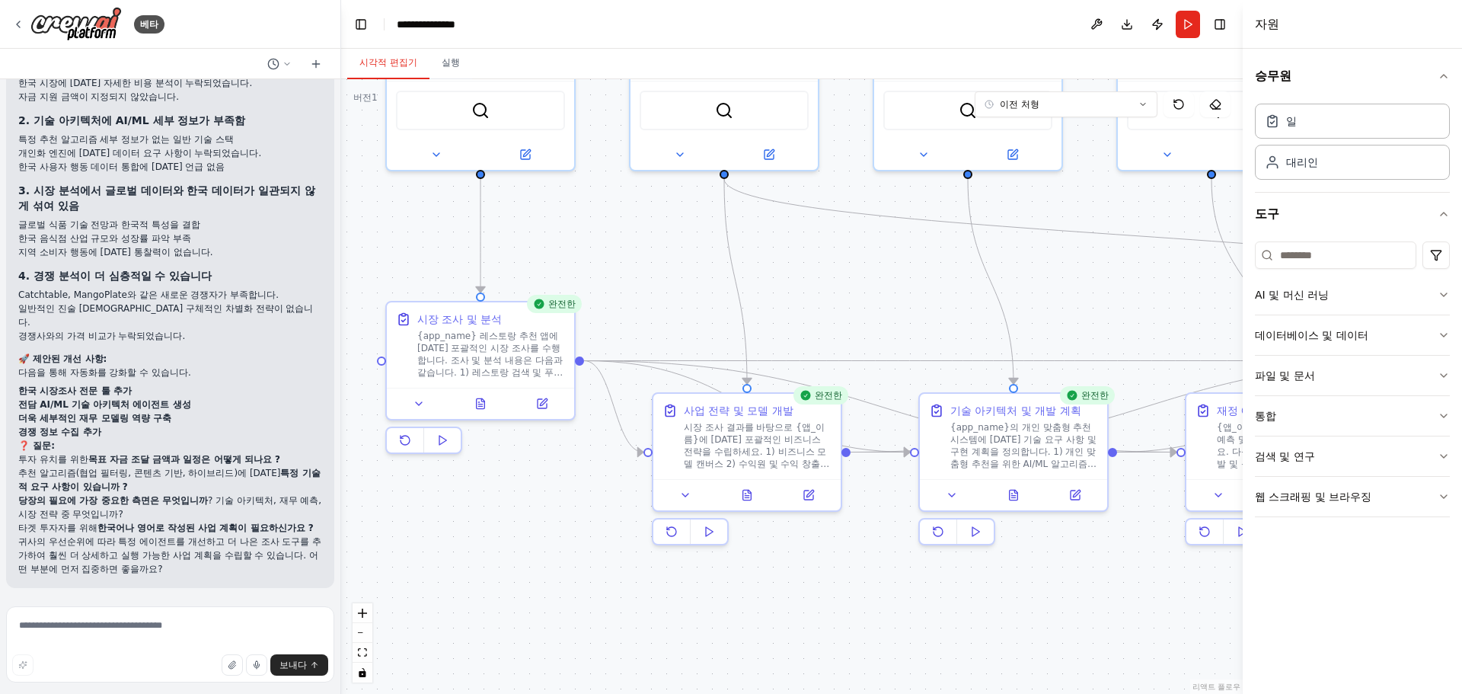
drag, startPoint x: 660, startPoint y: 336, endPoint x: 919, endPoint y: 321, distance: 258.7
click at [919, 321] on div ".deletable-edge-delete-btn { width: 20px; height: 20px; border: 0px solid #ffff…" at bounding box center [792, 386] width 902 height 615
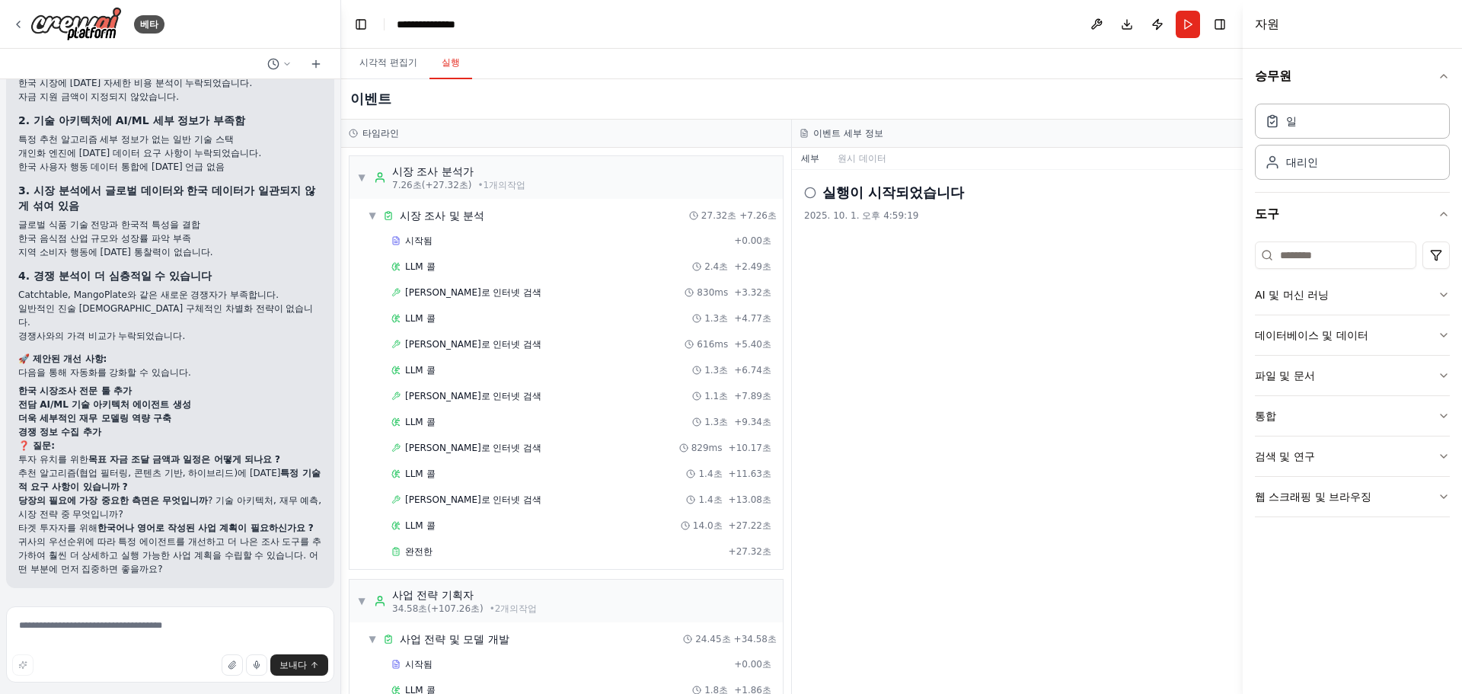
click at [470, 56] on button "실행" at bounding box center [451, 63] width 43 height 32
click at [1194, 22] on button "달리다" at bounding box center [1188, 24] width 24 height 27
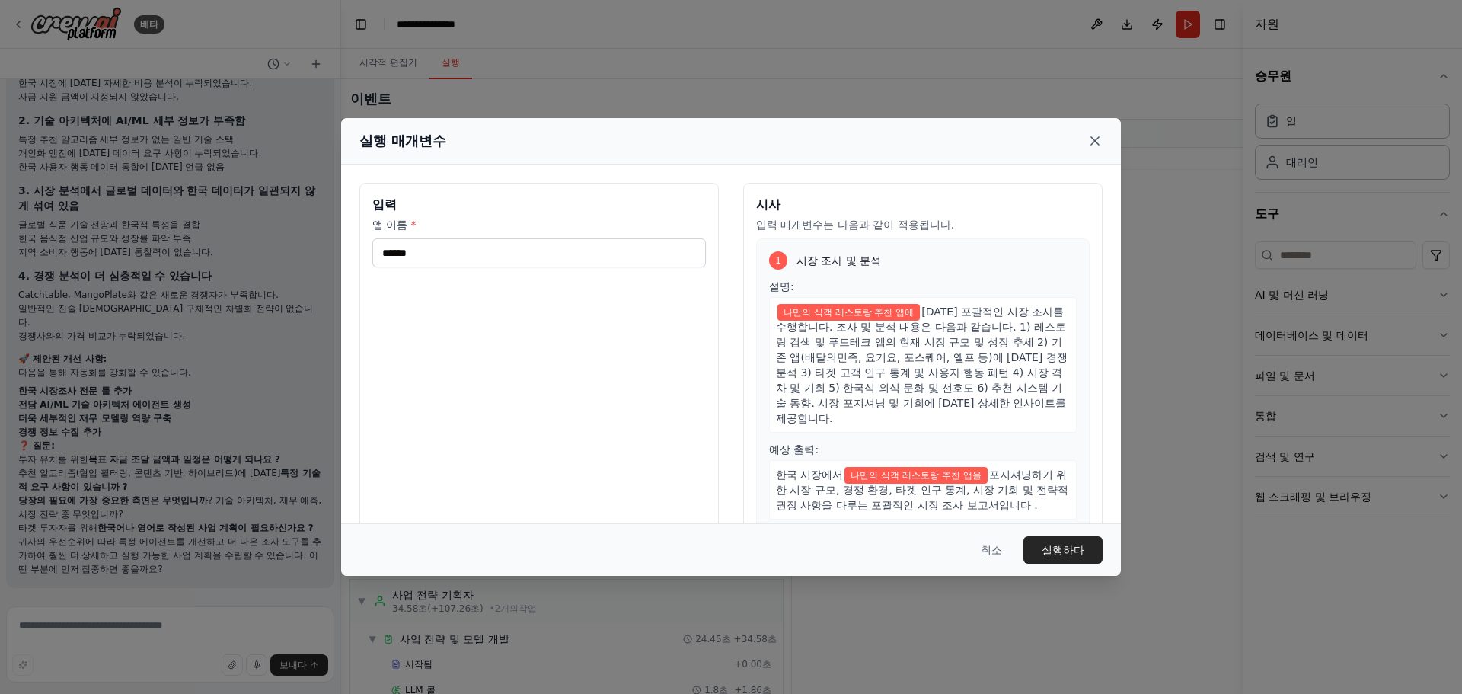
click at [1095, 138] on icon at bounding box center [1095, 140] width 15 height 15
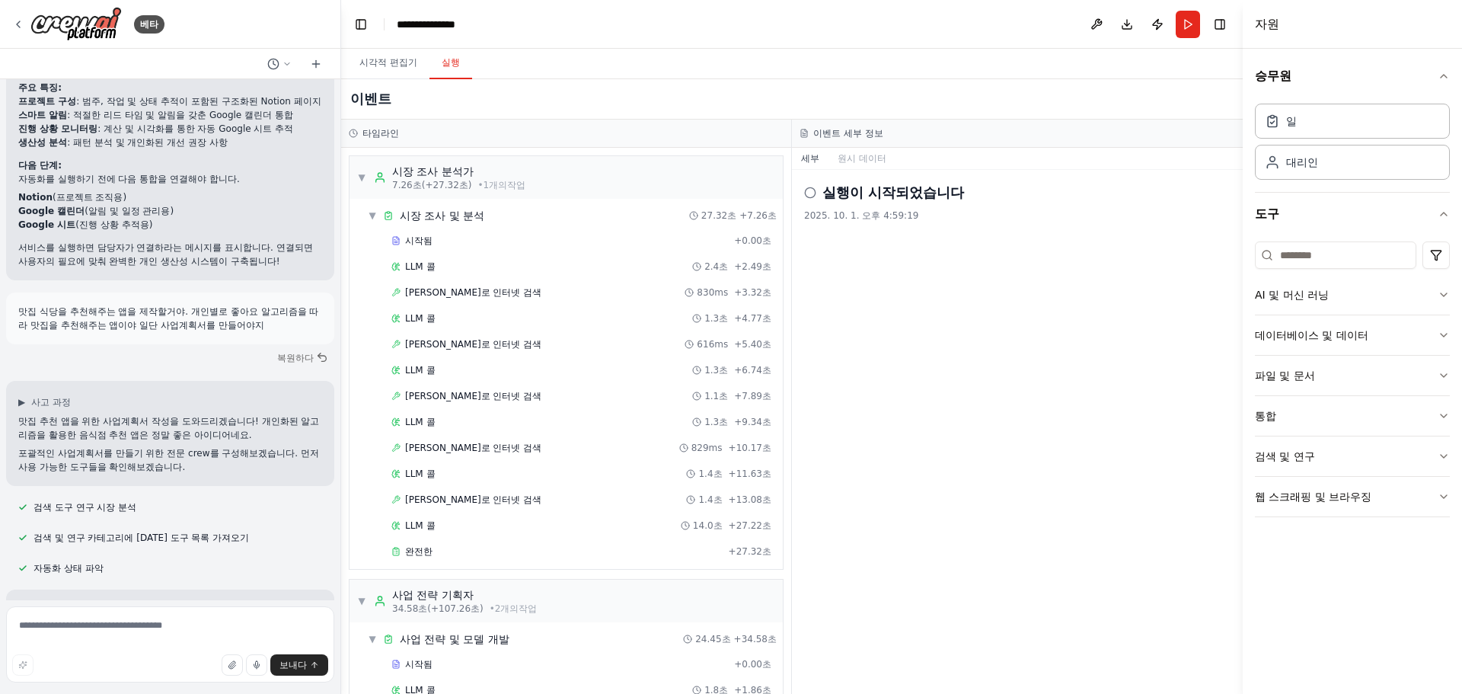
scroll to position [1371, 0]
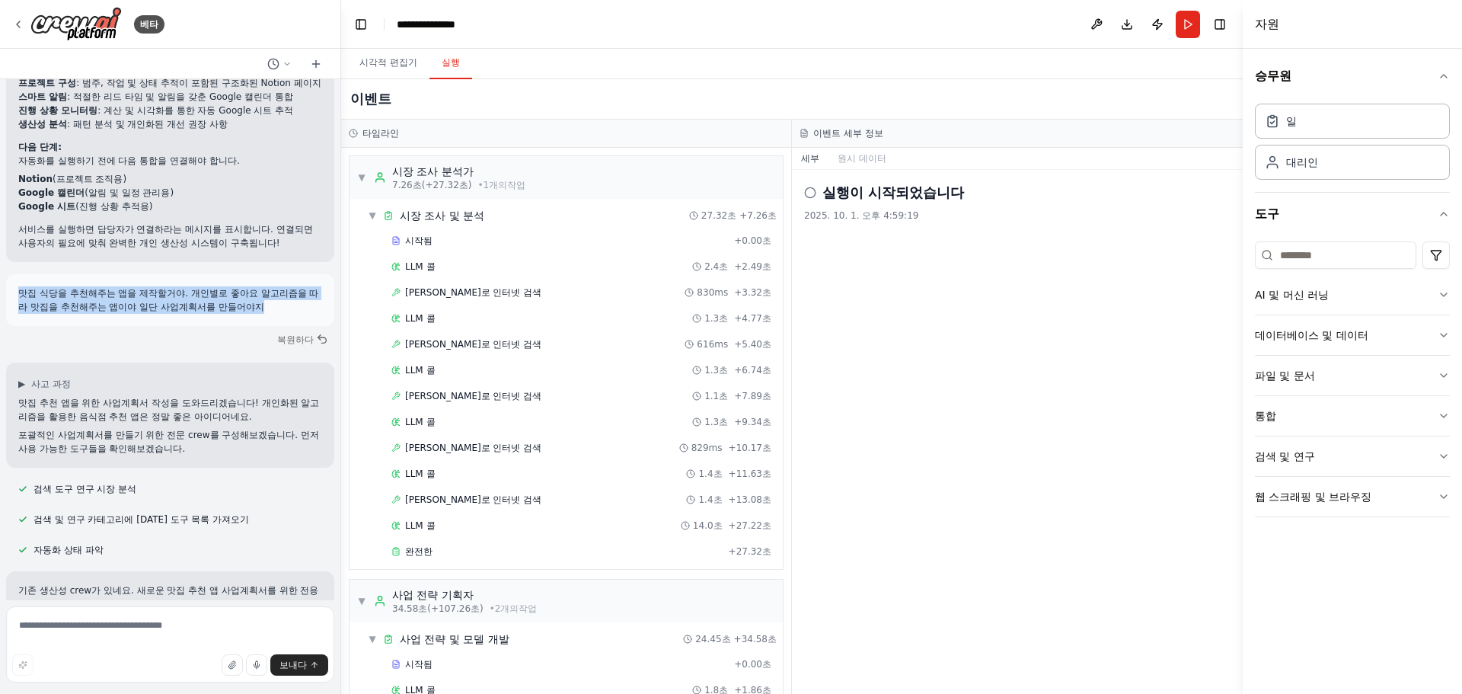
drag, startPoint x: 18, startPoint y: 318, endPoint x: 286, endPoint y: 331, distance: 269.1
click at [303, 326] on div "맛집 식당을 추천해주는 앱을 제작할거야. 개인별로 좋아요 알고리즘을 따라 맛집을 추천해주는 앱이야 일단 사업계획서를 만들어야지" at bounding box center [170, 300] width 328 height 52
copy p "맛집 식당을 추천해주는 앱을 제작할거야. 개인별로 좋아요 알고리즘을 따라 맛집을 추천해주는 앱이야 일단 사업계획서를 만들어야지"
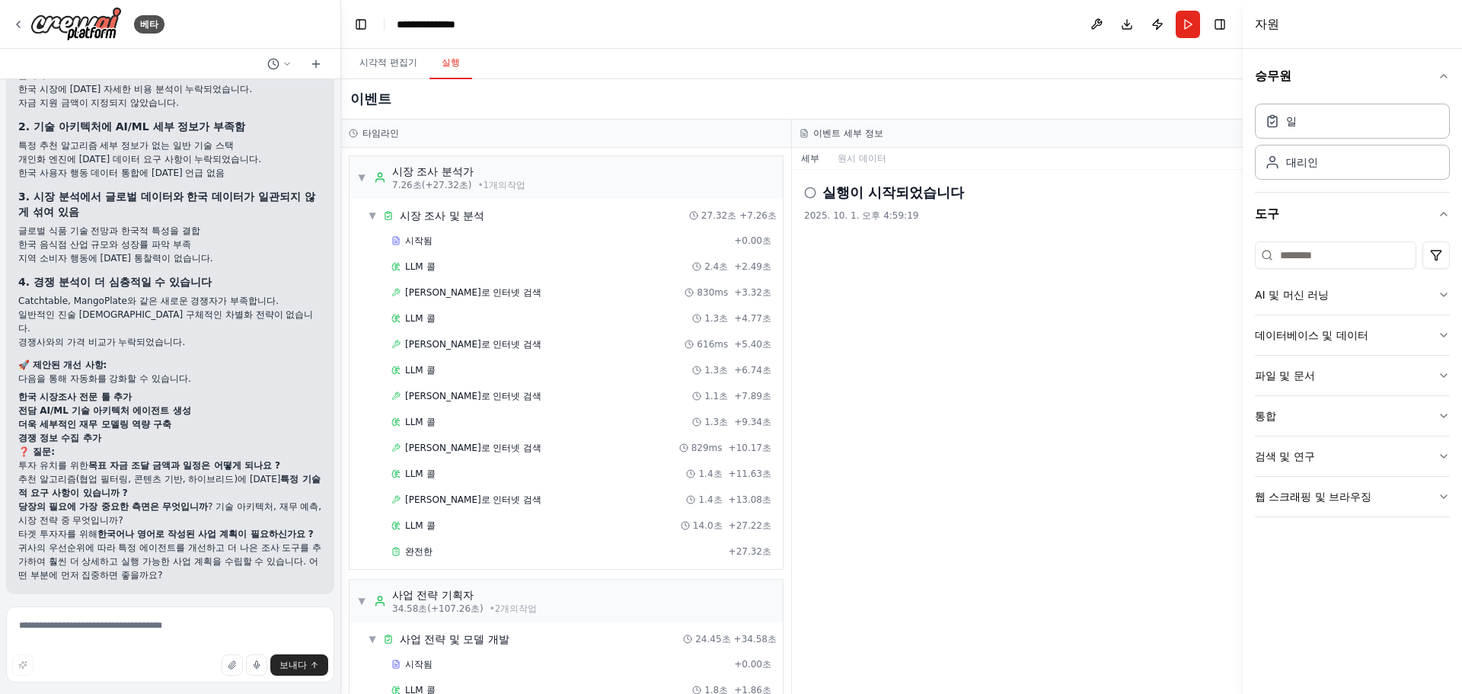
scroll to position [3728, 0]
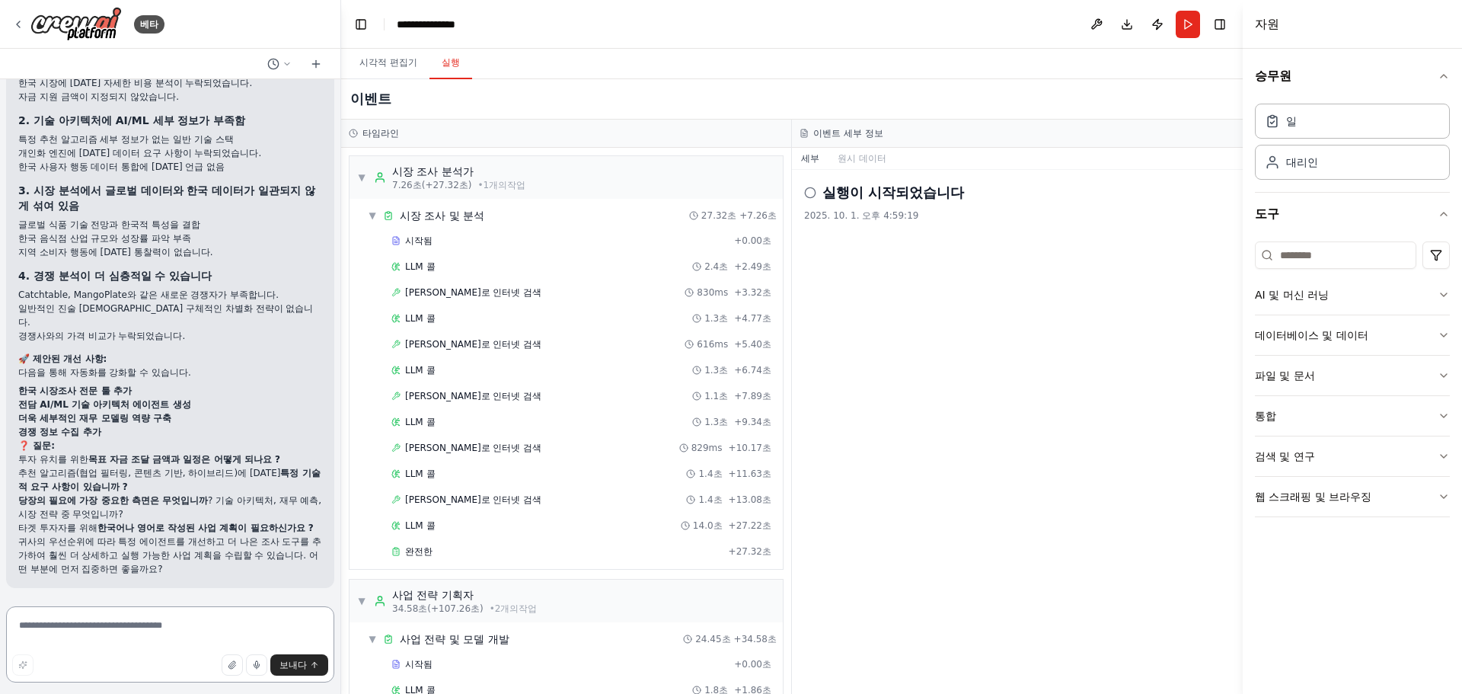
click at [139, 634] on textarea at bounding box center [170, 644] width 328 height 76
type textarea "**********"
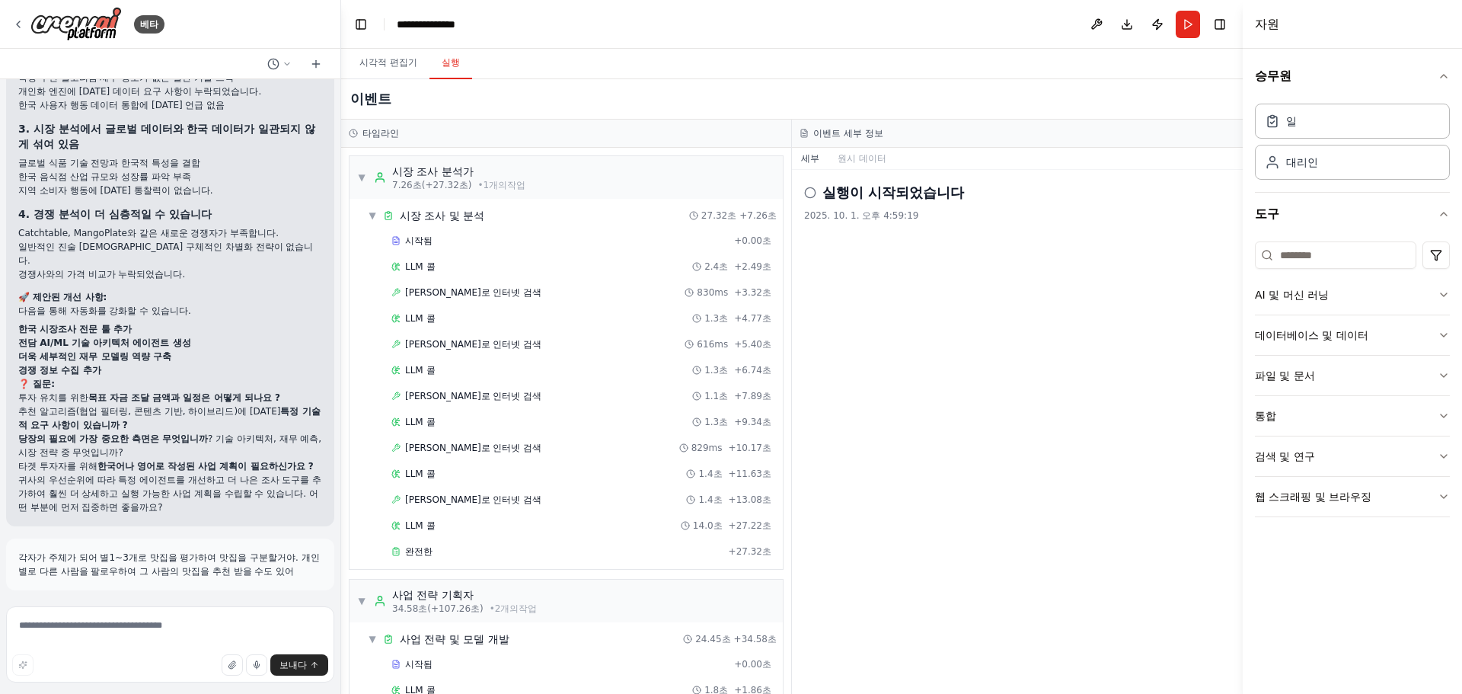
scroll to position [3876, 0]
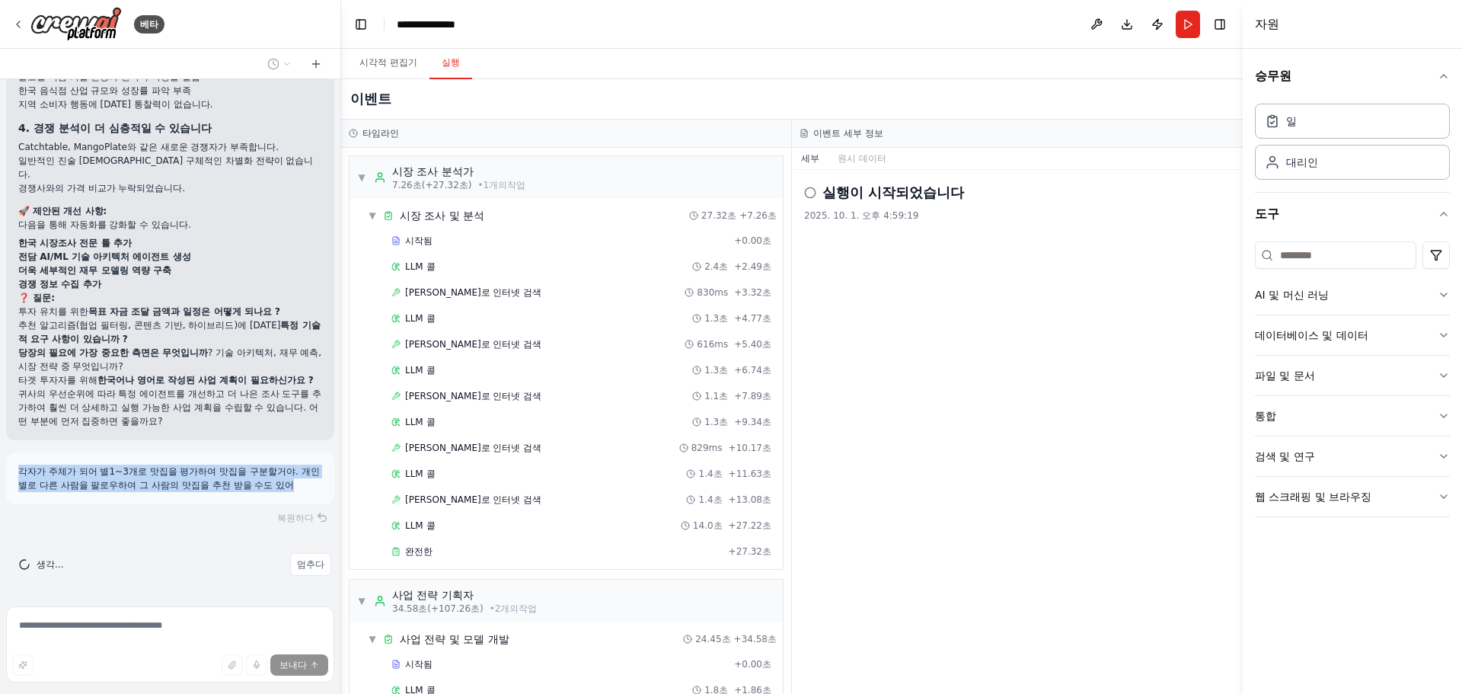
drag, startPoint x: 17, startPoint y: 477, endPoint x: 308, endPoint y: 490, distance: 291.2
click at [308, 490] on div "각자가 주체가 되어 별1~3개로 맛집을 평가하여 맛집을 구분할거야. 개인별로 다른 사람을 팔로우하여 그 사람의 맛집을 추천 받을 수도 있어" at bounding box center [170, 478] width 328 height 52
copy font "각자가 주체가 되어 별1~3개로 맛집을 평가하여 맛집을 구분할거야. 개인별로 다른 사람을 팔로우하여 그 사람의 맛집을 추천 받을 수도 있어"
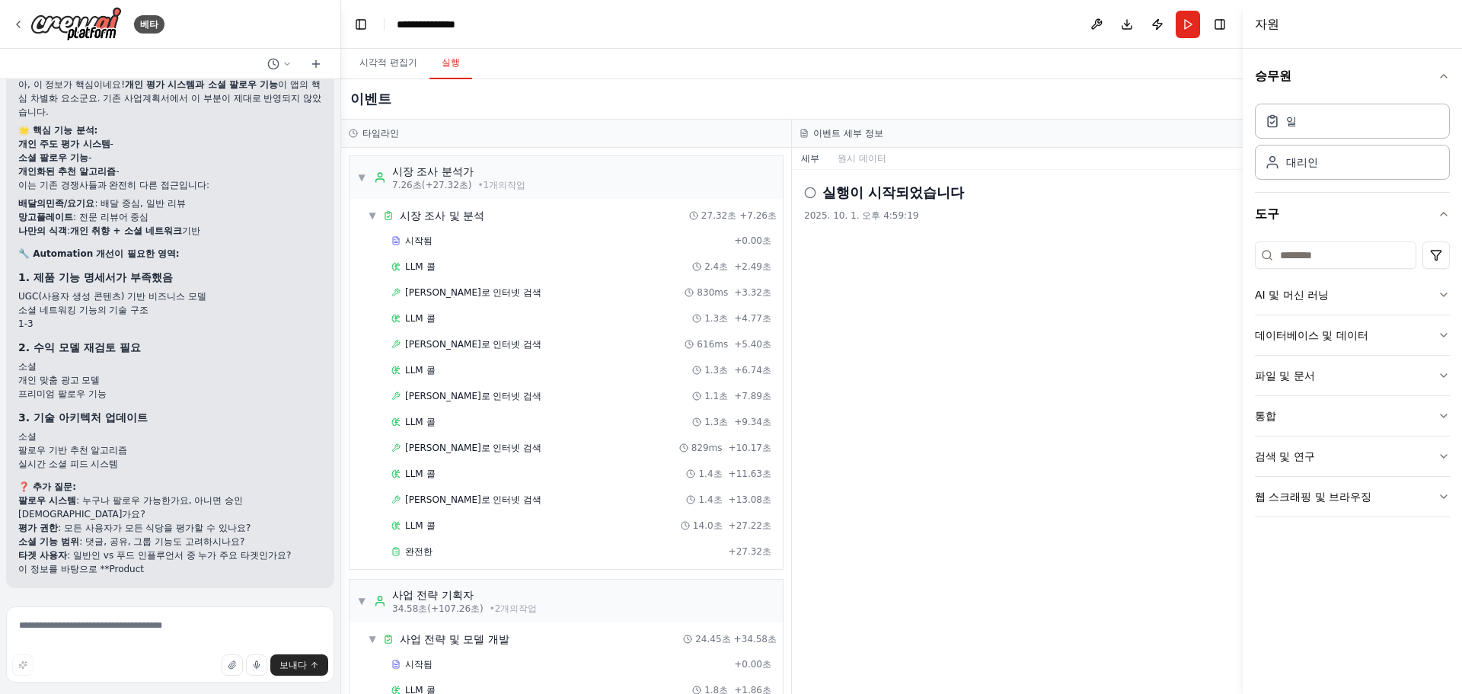
scroll to position [4373, 0]
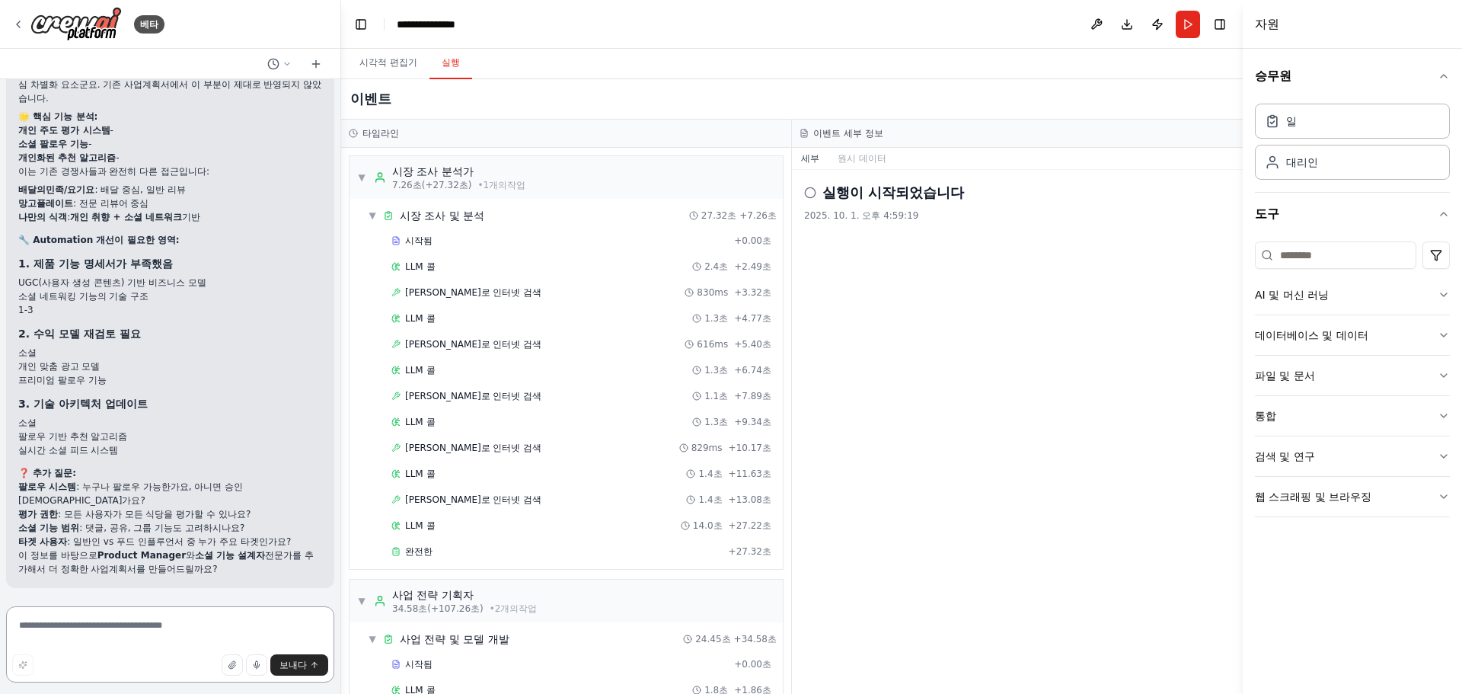
click at [115, 636] on textarea at bounding box center [170, 644] width 328 height 76
type textarea "*"
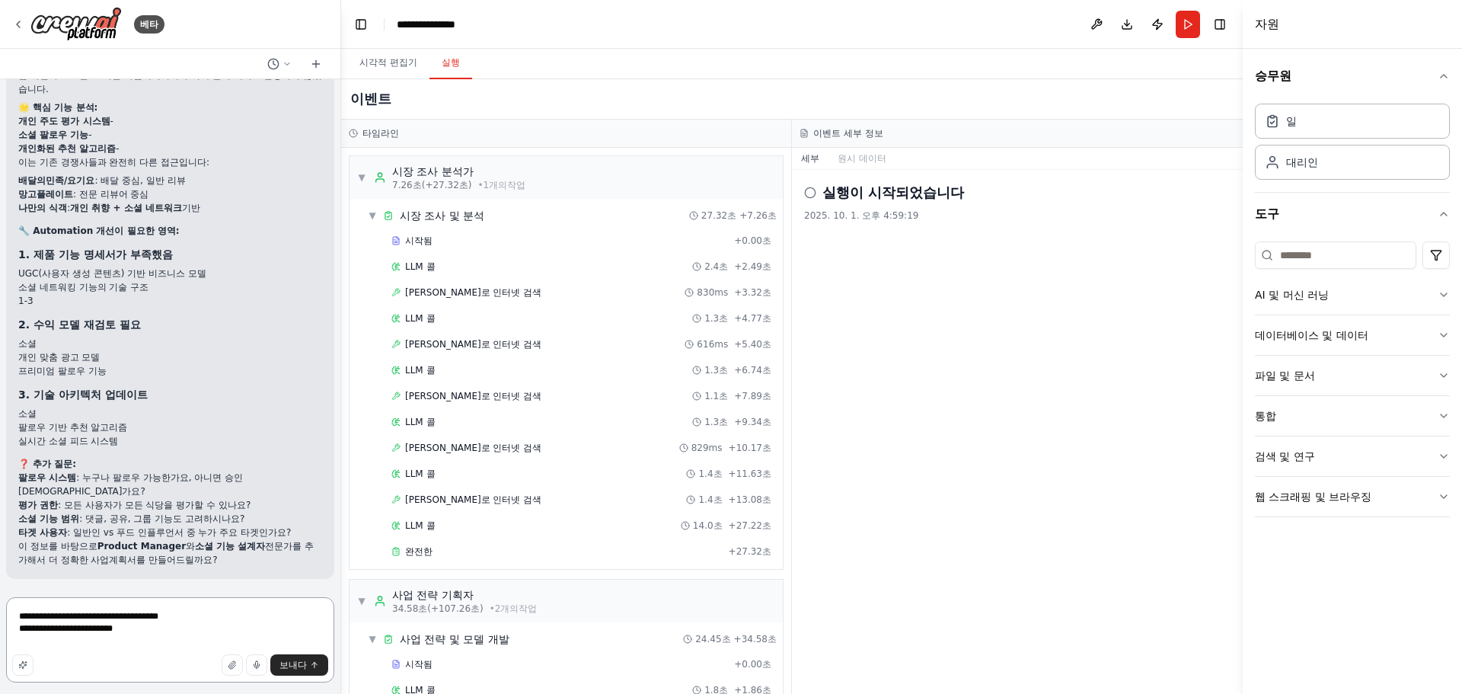
type textarea "**********"
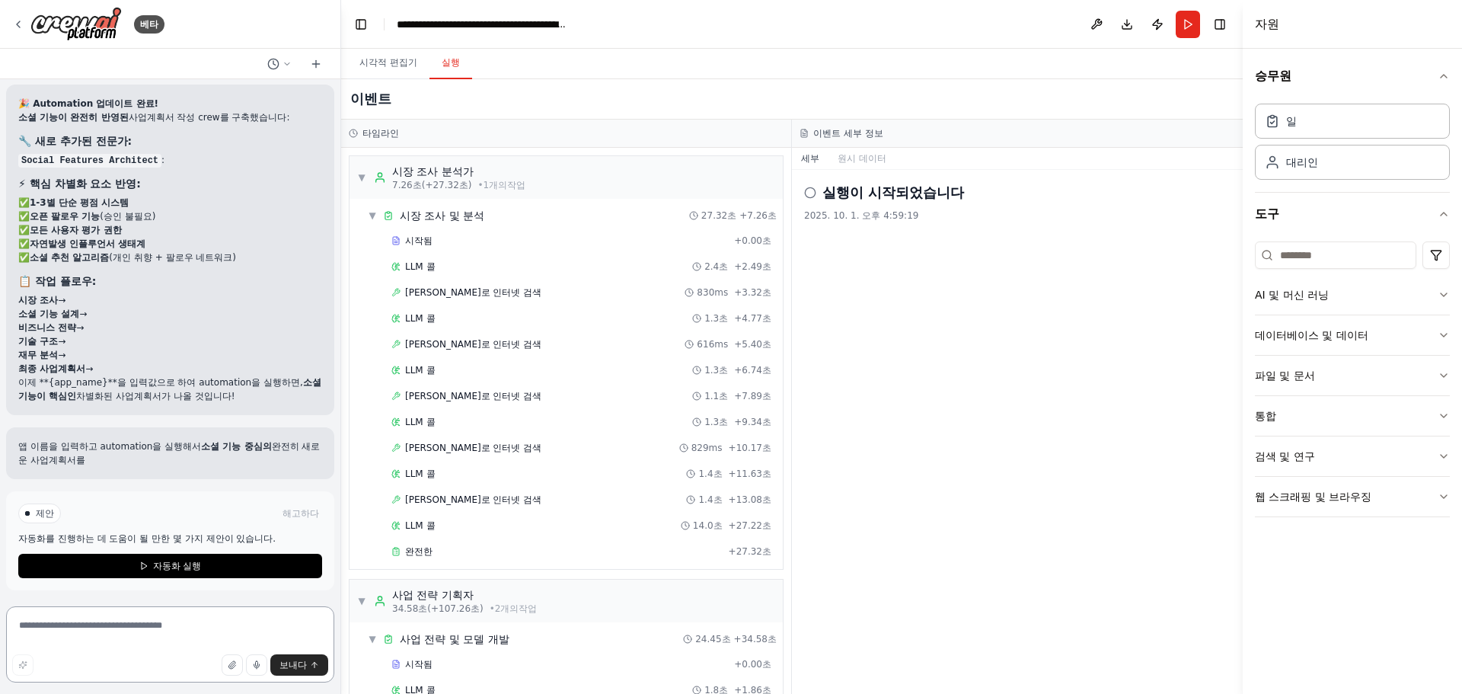
scroll to position [5706, 0]
click at [142, 647] on textarea at bounding box center [170, 644] width 328 height 76
type textarea "**********"
click at [312, 657] on button "보내다" at bounding box center [299, 664] width 58 height 21
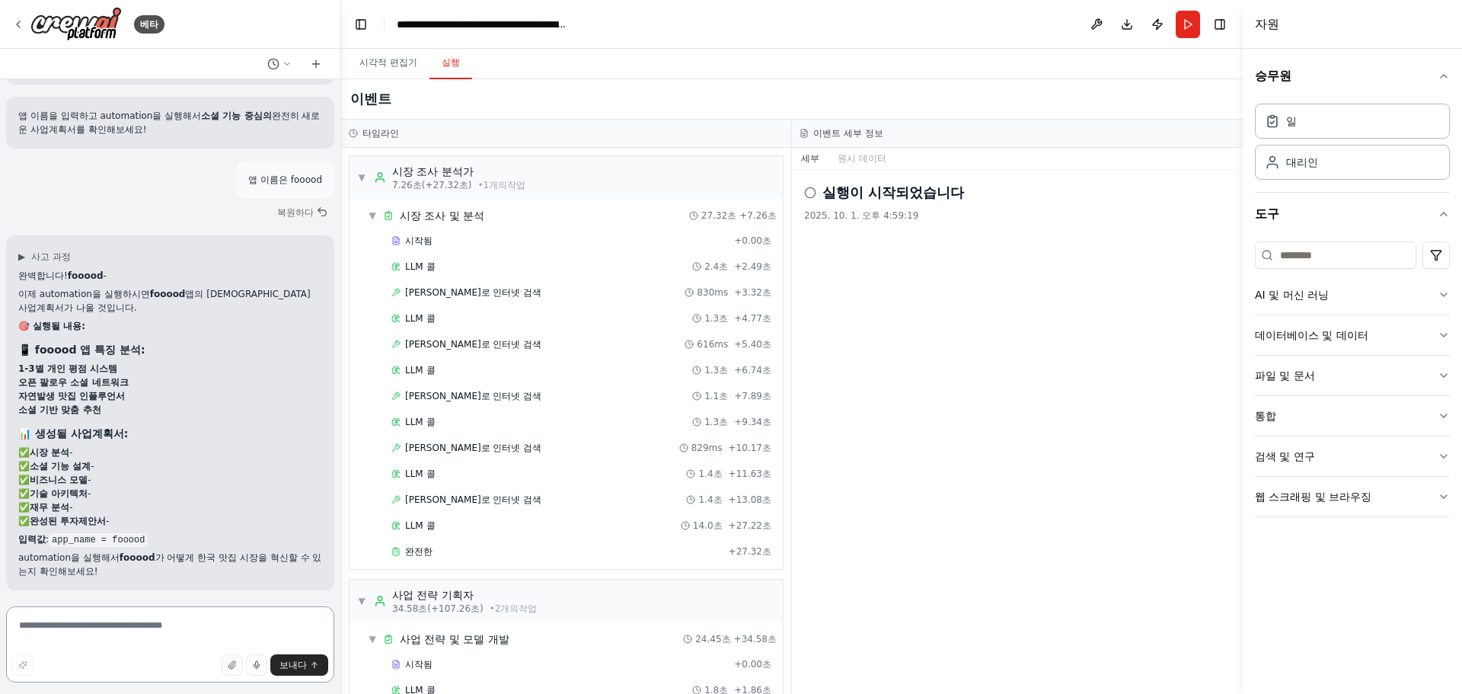
scroll to position [6036, 0]
